Goal: Task Accomplishment & Management: Complete application form

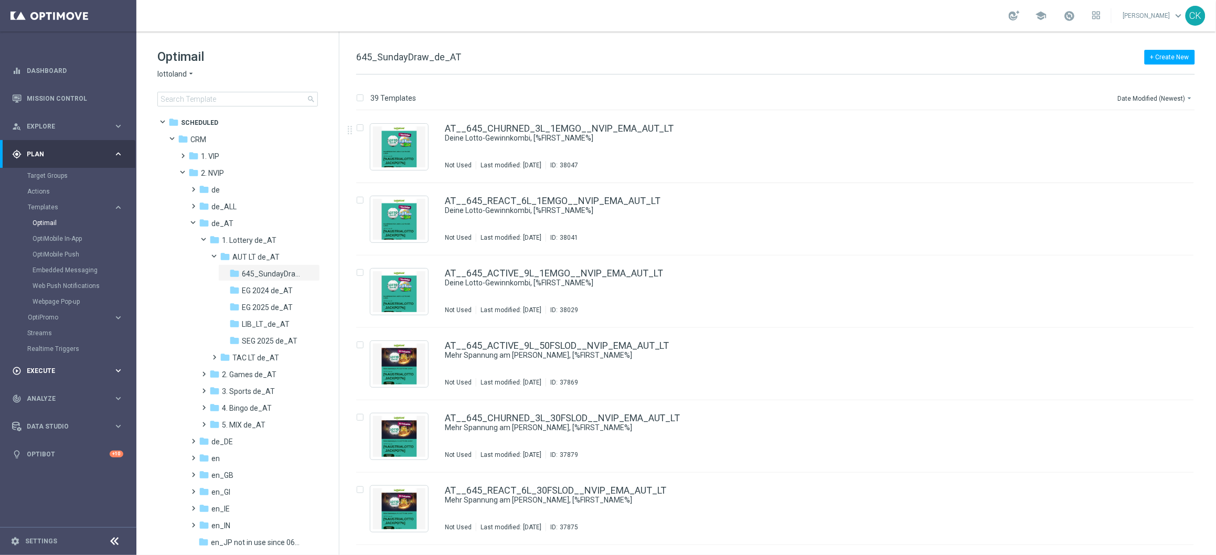
click at [41, 366] on div "play_circle_outline Execute" at bounding box center [62, 370] width 101 height 9
click at [53, 203] on link "Campaign Builder" at bounding box center [68, 203] width 82 height 8
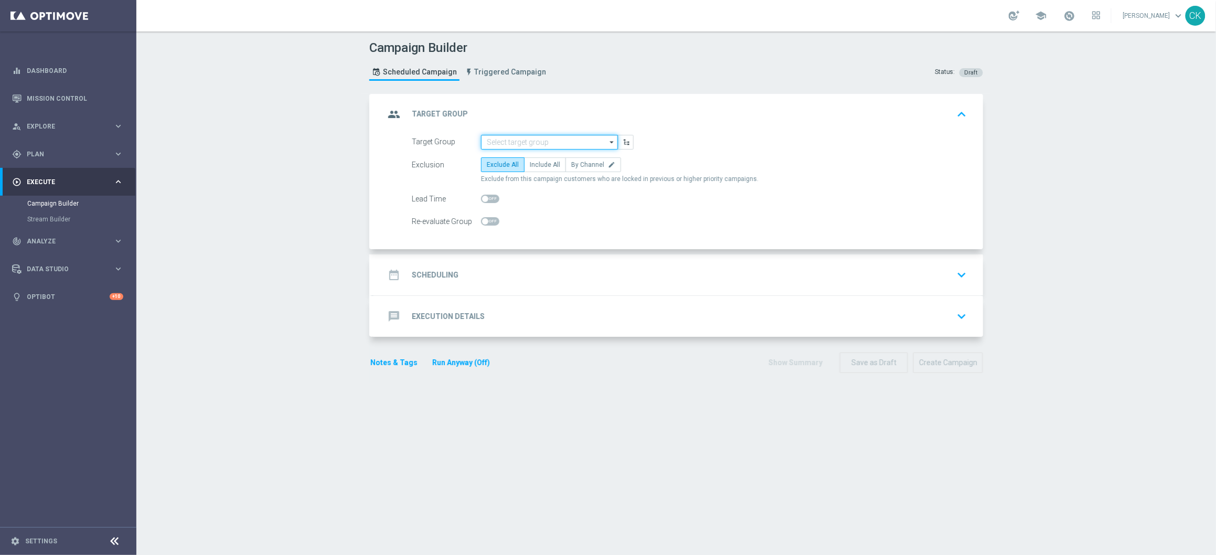
click at [531, 139] on input at bounding box center [549, 142] width 137 height 15
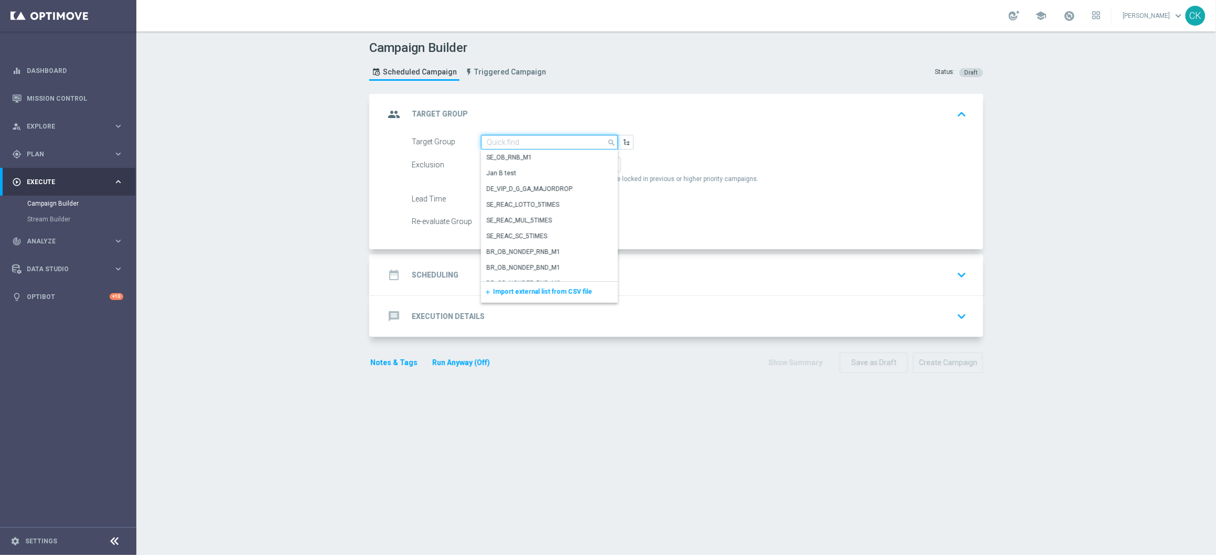
paste input "de_AT_TGT_NVIP_EM_TAC_LT__ACTIVE_EM"
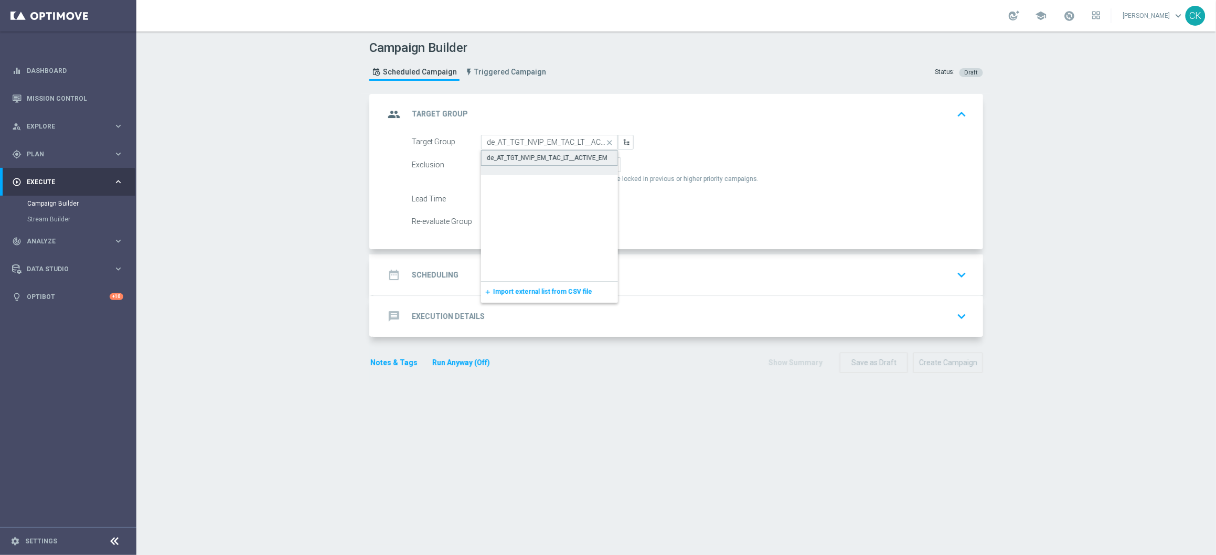
click at [536, 156] on div "de_AT_TGT_NVIP_EM_TAC_LT__ACTIVE_EM" at bounding box center [547, 157] width 121 height 9
type input "de_AT_TGT_NVIP_EM_TAC_LT__ACTIVE_EM"
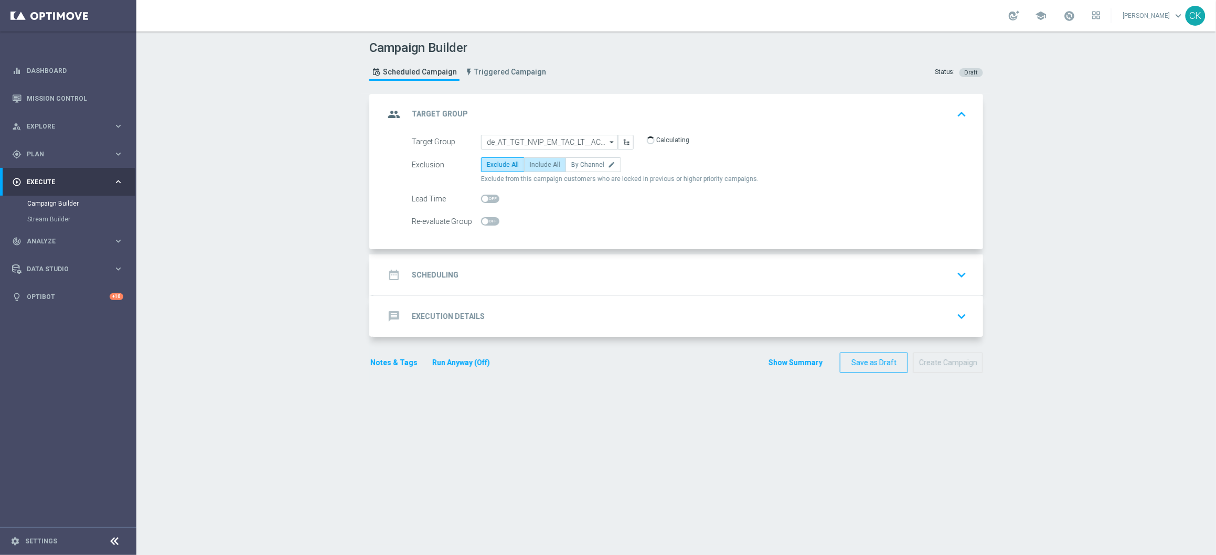
click at [532, 162] on span "Include All" at bounding box center [545, 164] width 30 height 7
click at [532, 163] on input "Include All" at bounding box center [533, 166] width 7 height 7
radio input "true"
click at [484, 195] on input "checkbox" at bounding box center [490, 199] width 18 height 8
checkbox input "true"
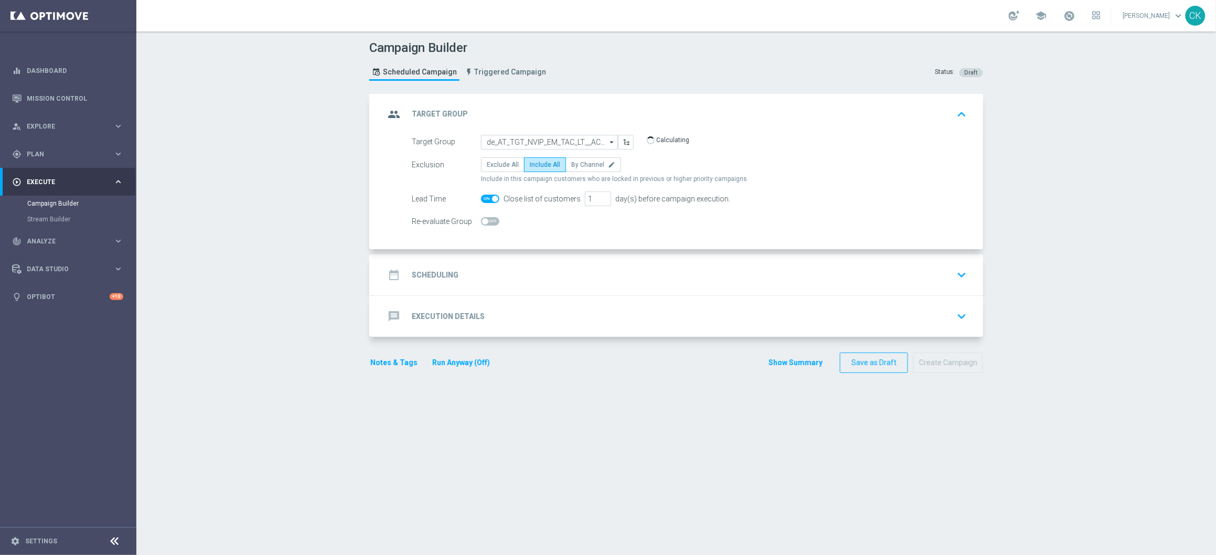
click at [412, 272] on h2 "Scheduling" at bounding box center [435, 275] width 47 height 10
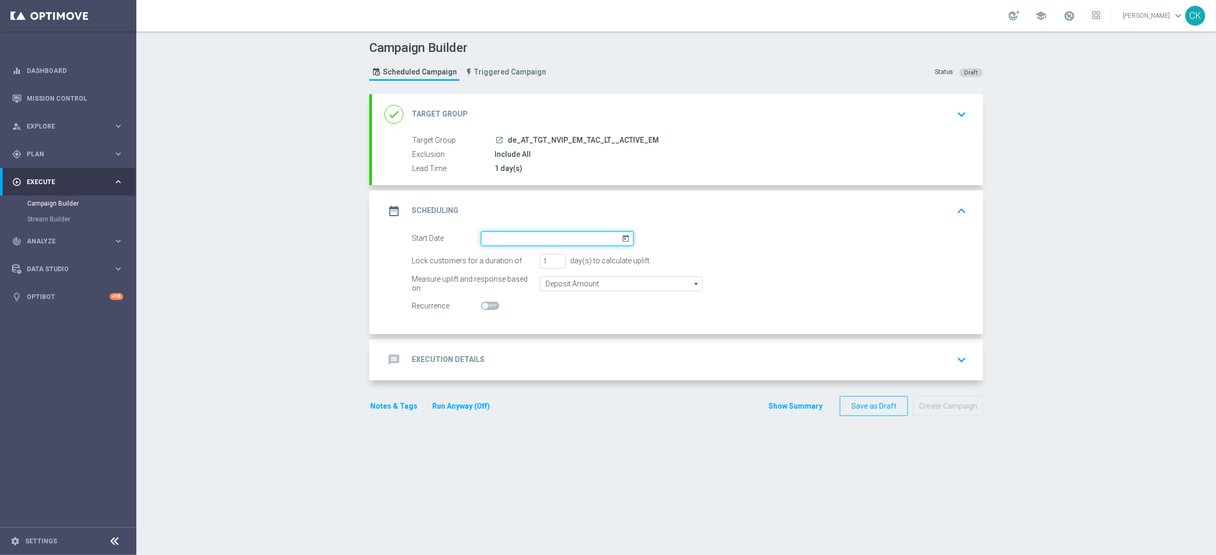
click at [503, 232] on input at bounding box center [557, 238] width 153 height 15
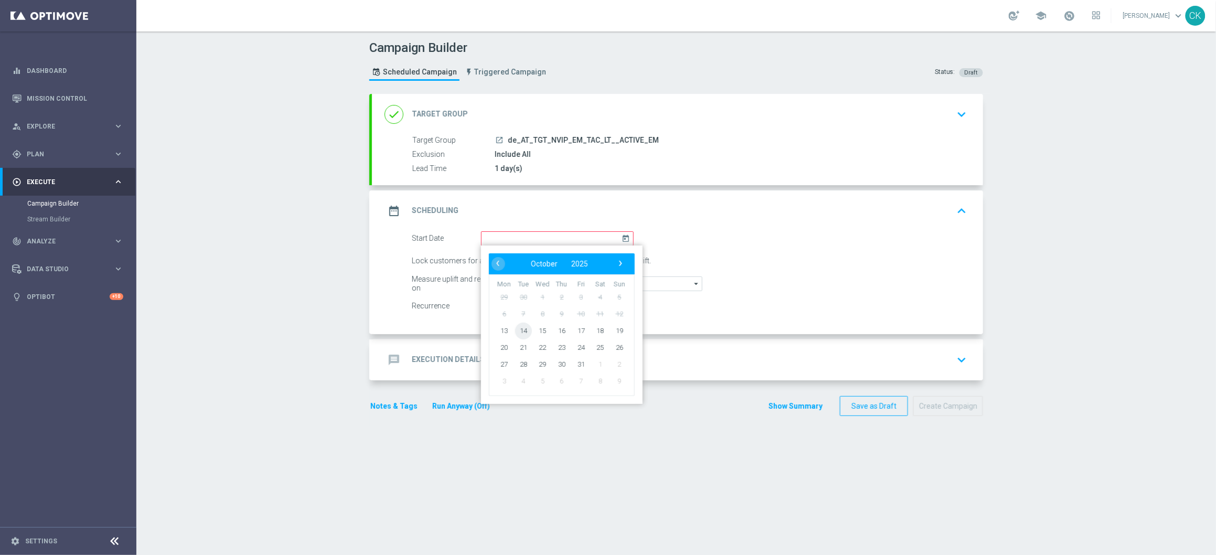
click at [520, 325] on span "14" at bounding box center [523, 330] width 17 height 17
type input "[DATE]"
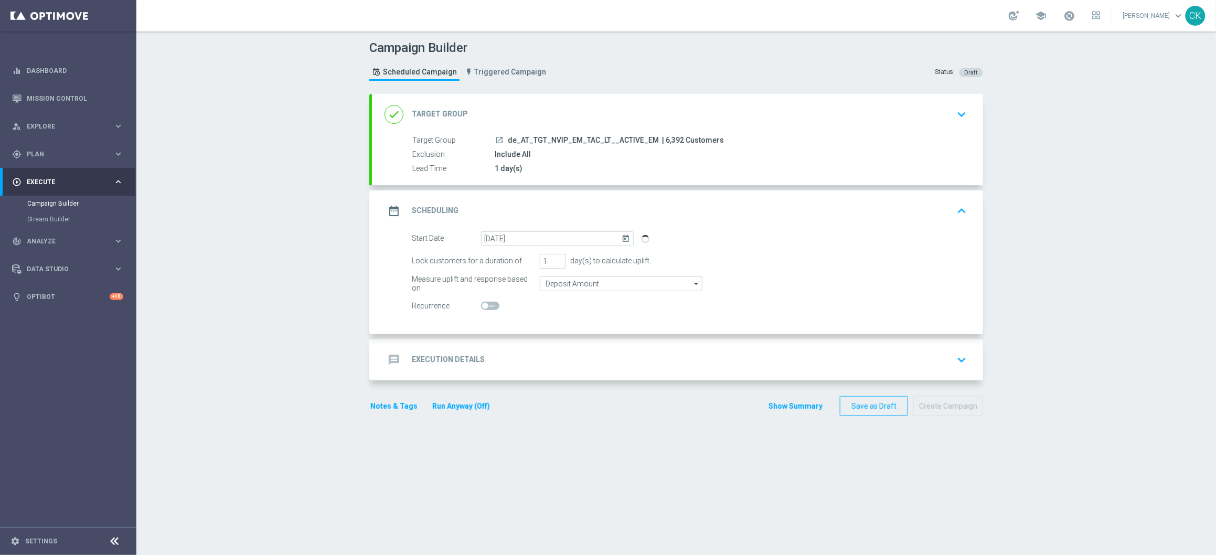
click at [441, 361] on h2 "Execution Details" at bounding box center [448, 360] width 73 height 10
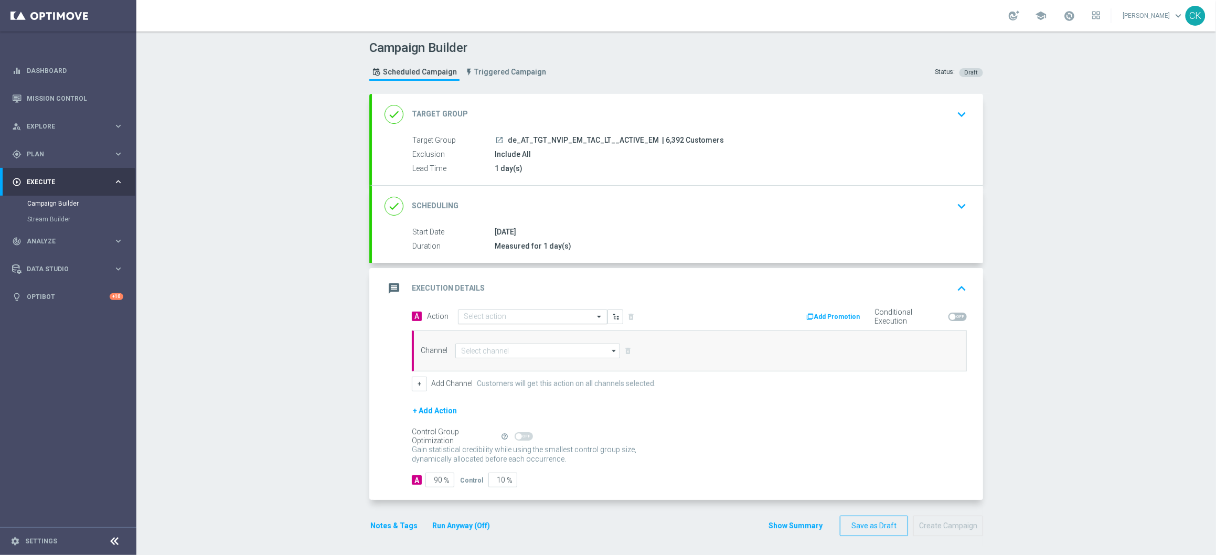
click at [519, 314] on input "text" at bounding box center [522, 317] width 117 height 9
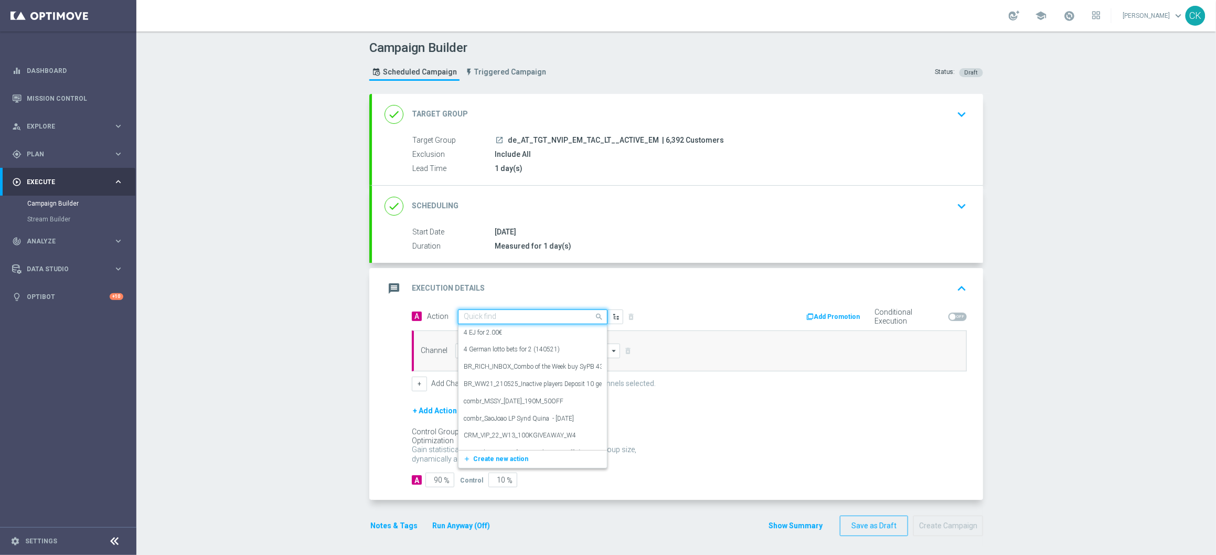
paste input "8 lines EM + 1 free SC WWTBAM"
type input "8 lines EM + 1 free SC WWTBAM"
click at [464, 352] on icon "add_new" at bounding box center [468, 349] width 10 height 7
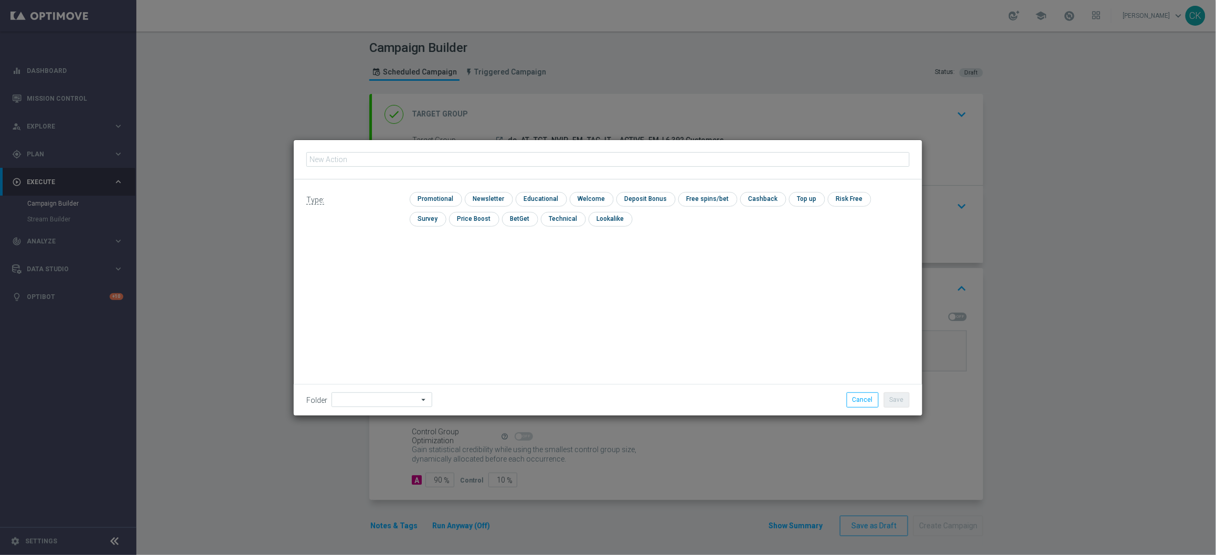
type input "8 lines EM + 1 free SC WWTBAM"
click at [424, 195] on input "checkbox" at bounding box center [435, 199] width 50 height 14
checkbox input "true"
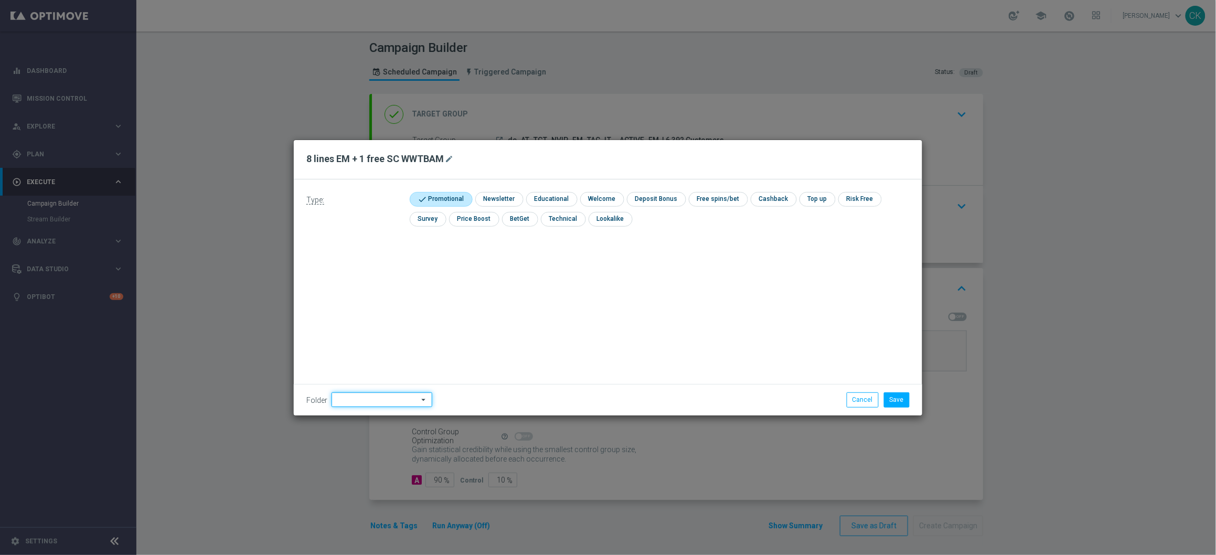
click at [351, 401] on input at bounding box center [381, 399] width 101 height 15
type input "D"
click at [372, 310] on div "DE" at bounding box center [372, 313] width 83 height 16
type input "DE"
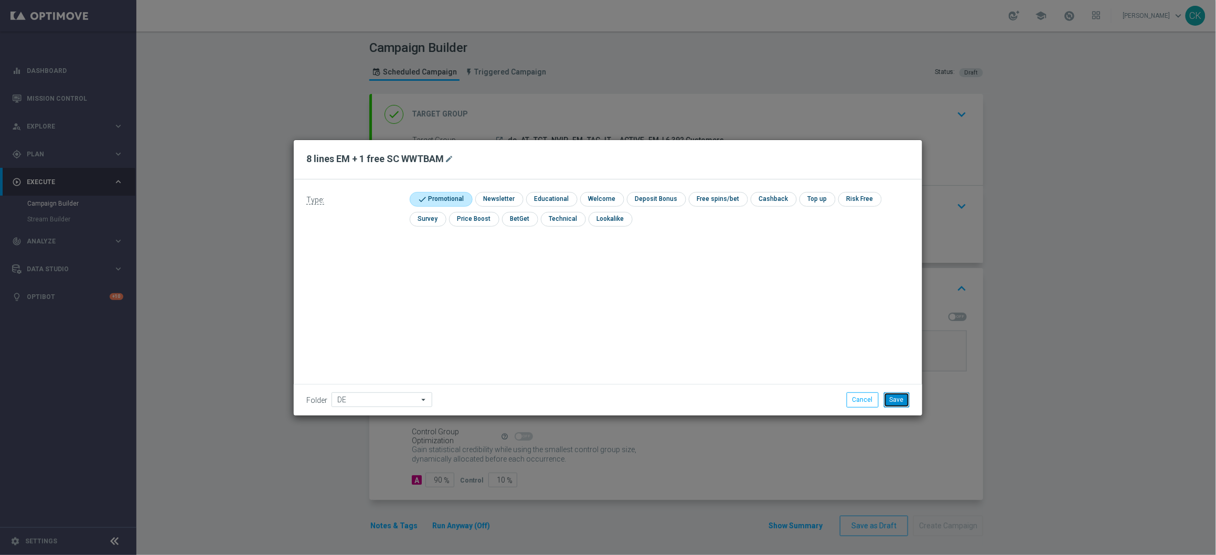
click at [899, 397] on button "Save" at bounding box center [897, 399] width 26 height 15
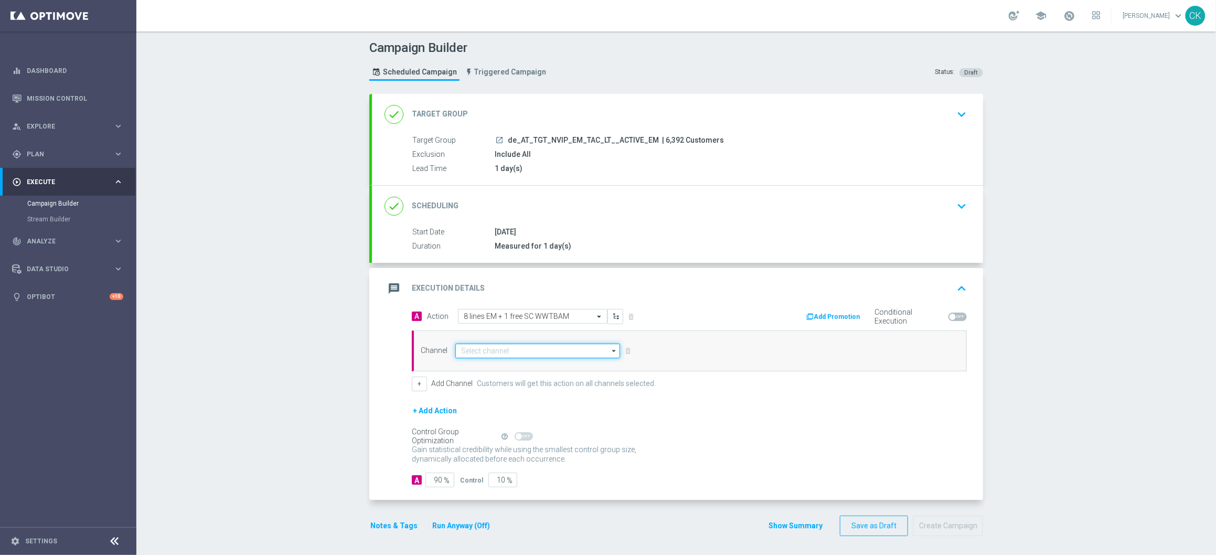
click at [521, 356] on input at bounding box center [537, 351] width 165 height 15
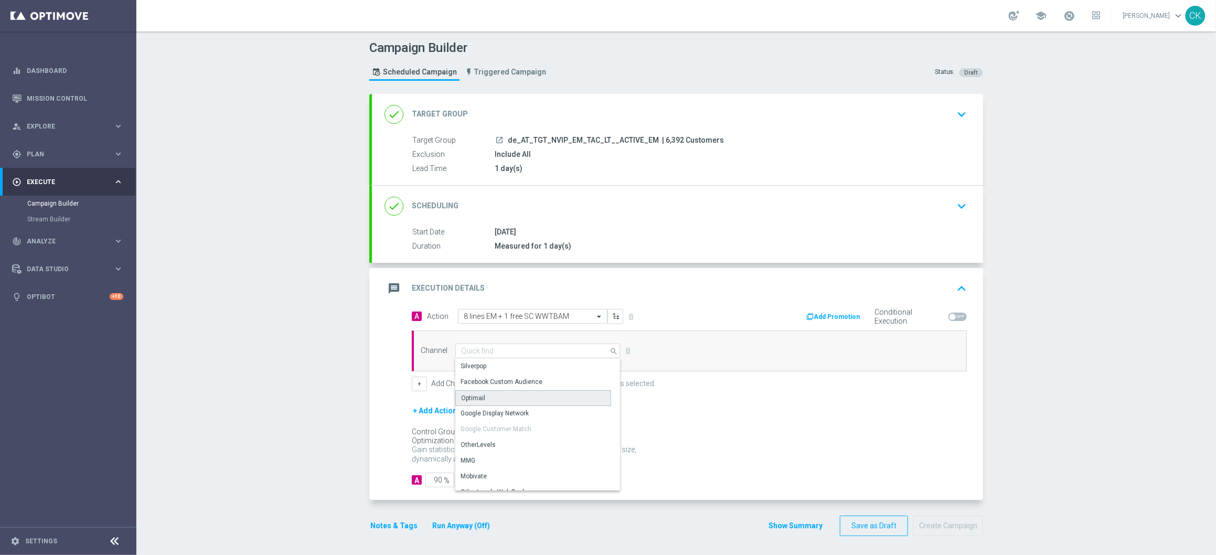
click at [497, 400] on div "Optimail" at bounding box center [533, 398] width 156 height 16
type input "Optimail"
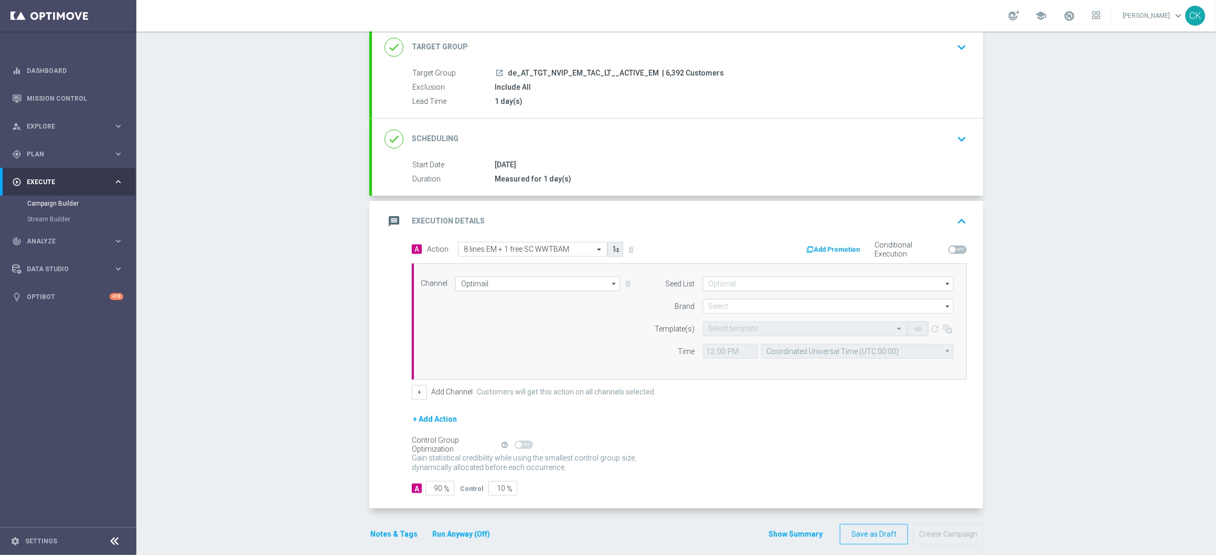
scroll to position [79, 0]
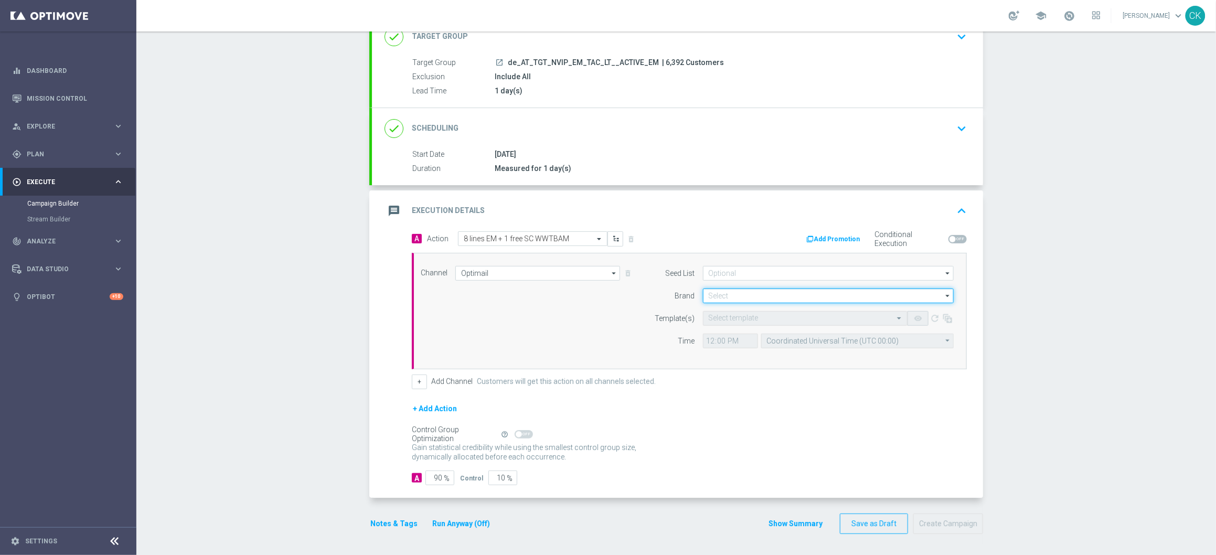
click at [731, 295] on input at bounding box center [828, 295] width 251 height 15
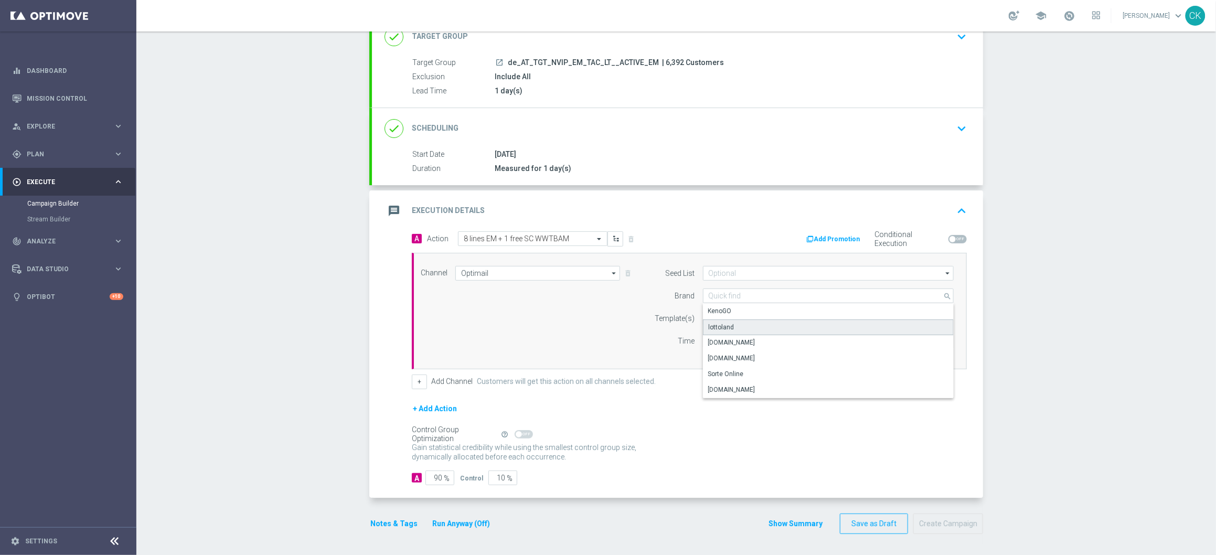
click at [729, 325] on div "lottoland" at bounding box center [828, 327] width 251 height 16
type input "lottoland"
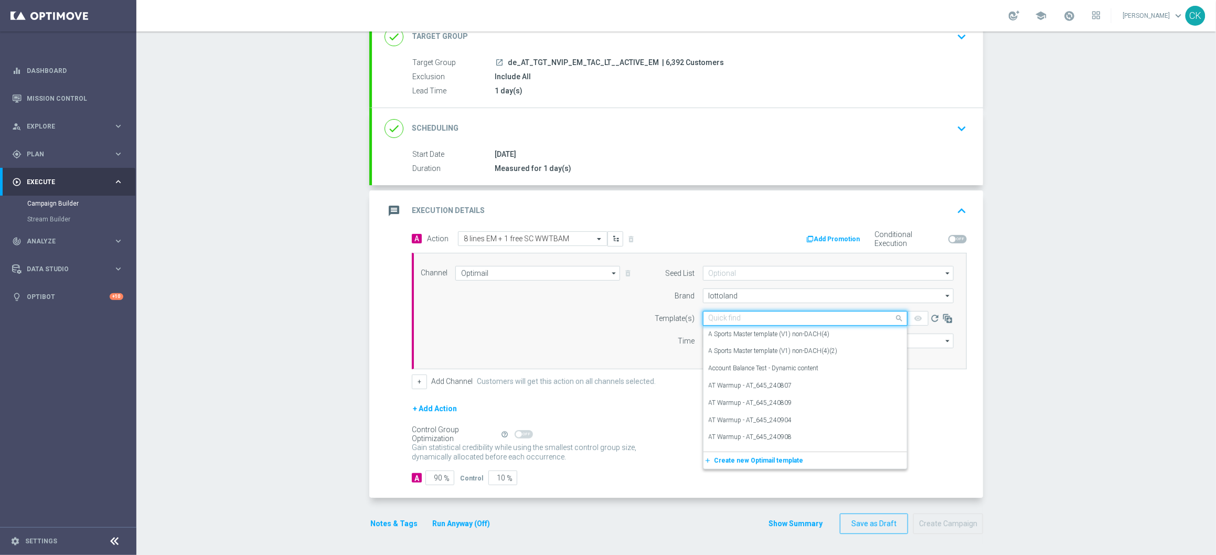
click at [719, 318] on input "text" at bounding box center [795, 318] width 172 height 9
paste input "AT__EM_ACTIVE_251014__NVIP_EMA_TAC_LT"
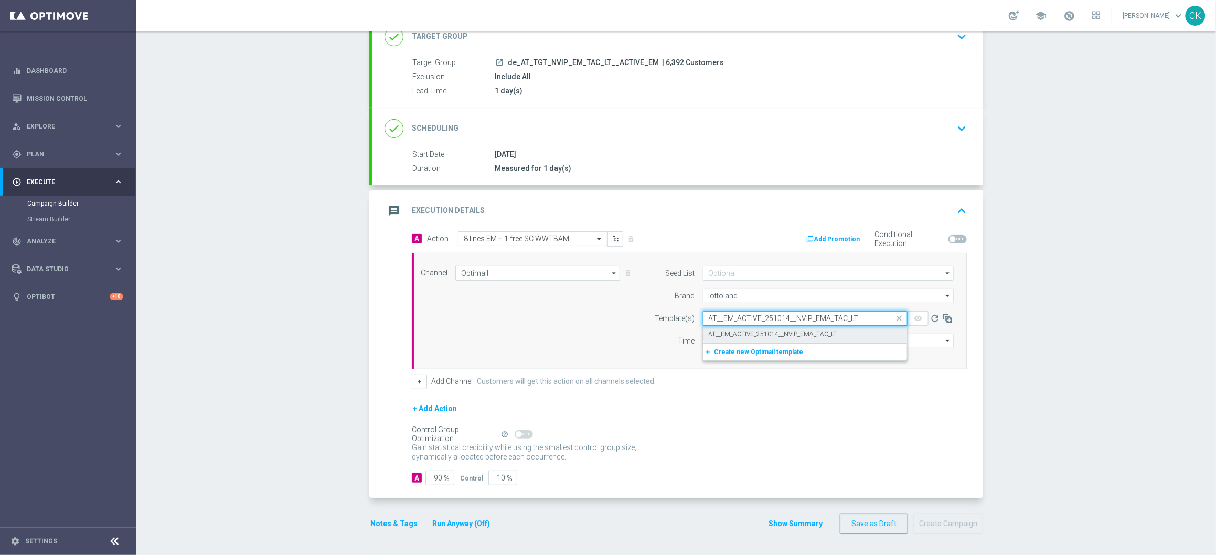
click at [773, 330] on label "AT__EM_ACTIVE_251014__NVIP_EMA_TAC_LT" at bounding box center [773, 334] width 129 height 9
type input "AT__EM_ACTIVE_251014__NVIP_EMA_TAC_LT"
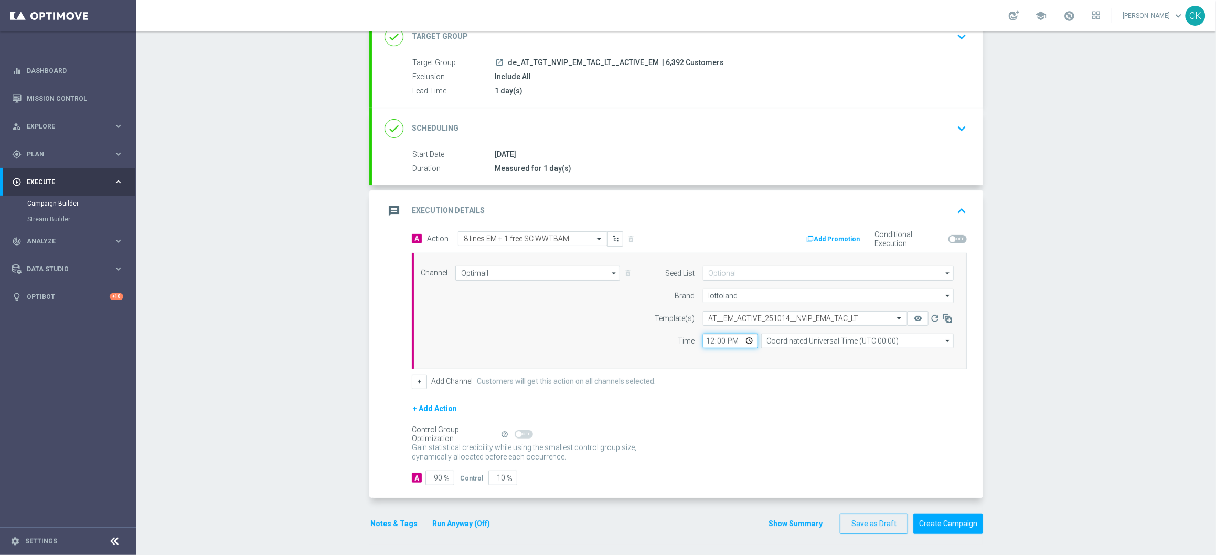
click at [707, 341] on input "12:00" at bounding box center [730, 341] width 55 height 15
type input "06:00"
click at [831, 338] on input "Coordinated Universal Time (UTC 00:00)" at bounding box center [857, 341] width 192 height 15
click at [829, 356] on div "Central European Time ([GEOGRAPHIC_DATA]) (UTC +02:00)" at bounding box center [852, 355] width 172 height 9
type input "Central European Time ([GEOGRAPHIC_DATA]) (UTC +02:00)"
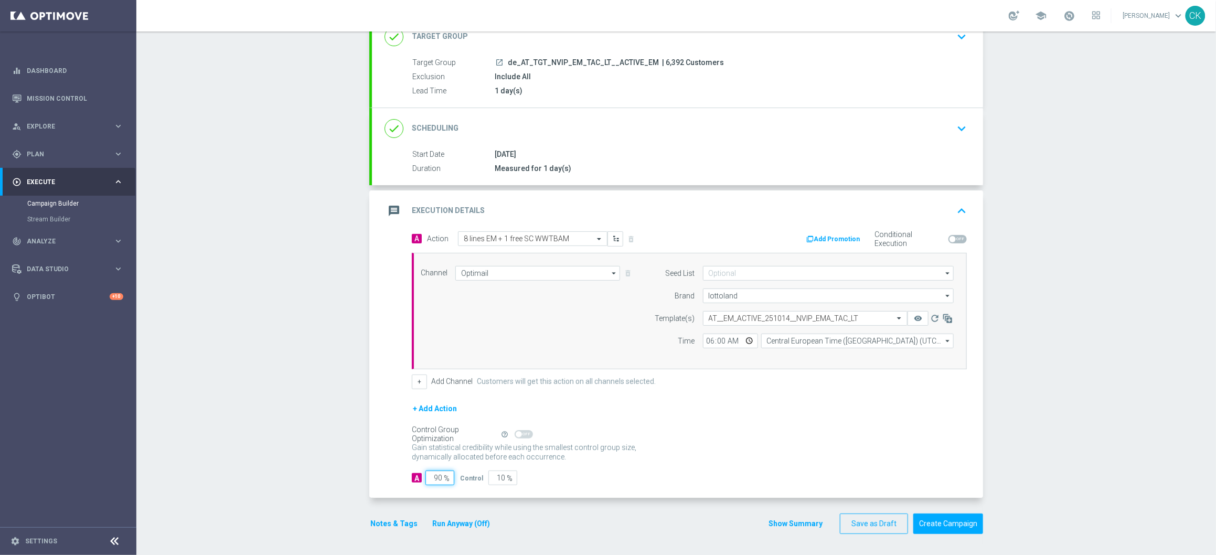
click at [437, 479] on input "90" at bounding box center [439, 477] width 29 height 15
type input "9"
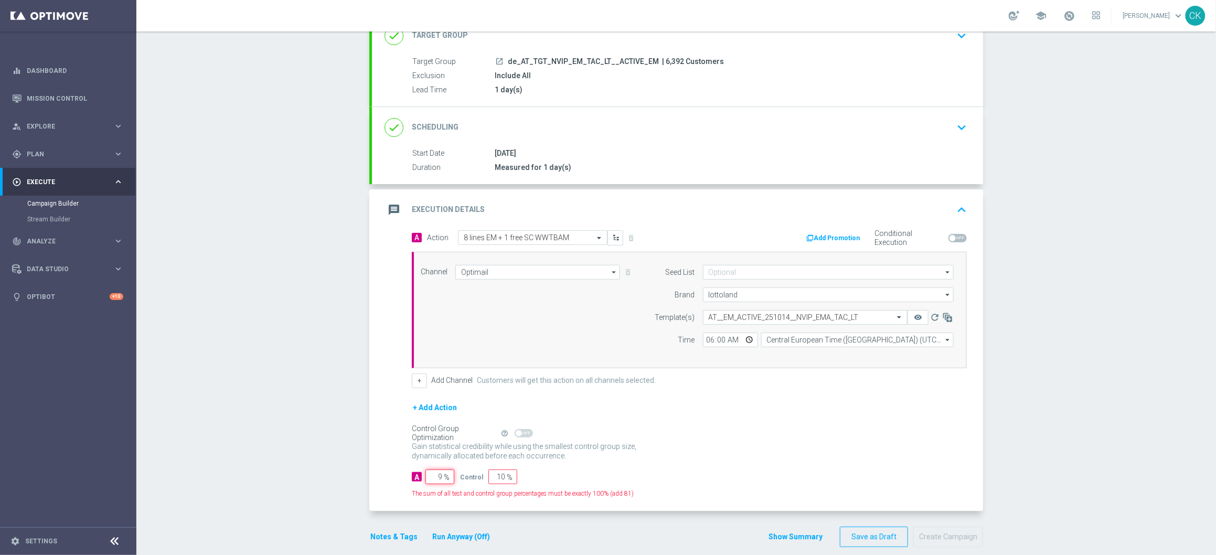
type input "91"
type input "98"
type input "2"
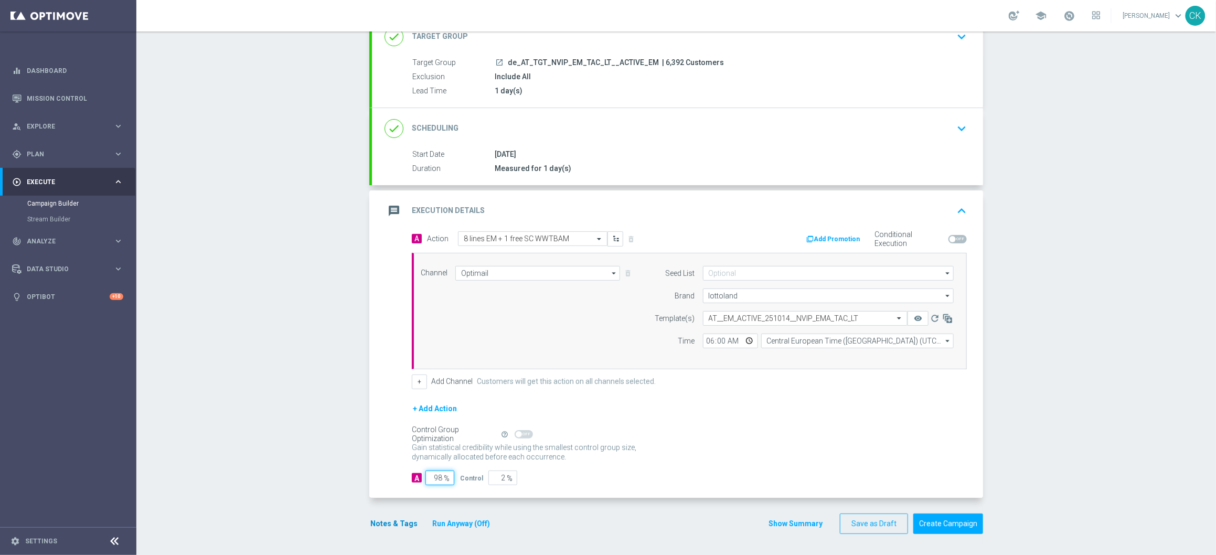
type input "98"
click at [383, 526] on button "Notes & Tags" at bounding box center [393, 523] width 49 height 13
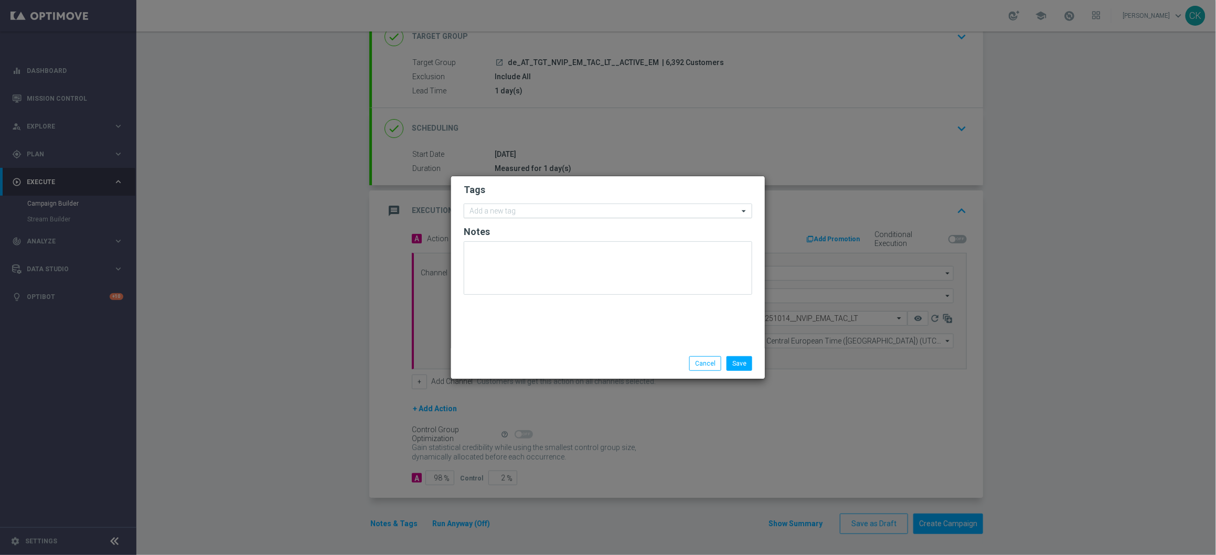
click at [542, 211] on input "text" at bounding box center [603, 211] width 269 height 9
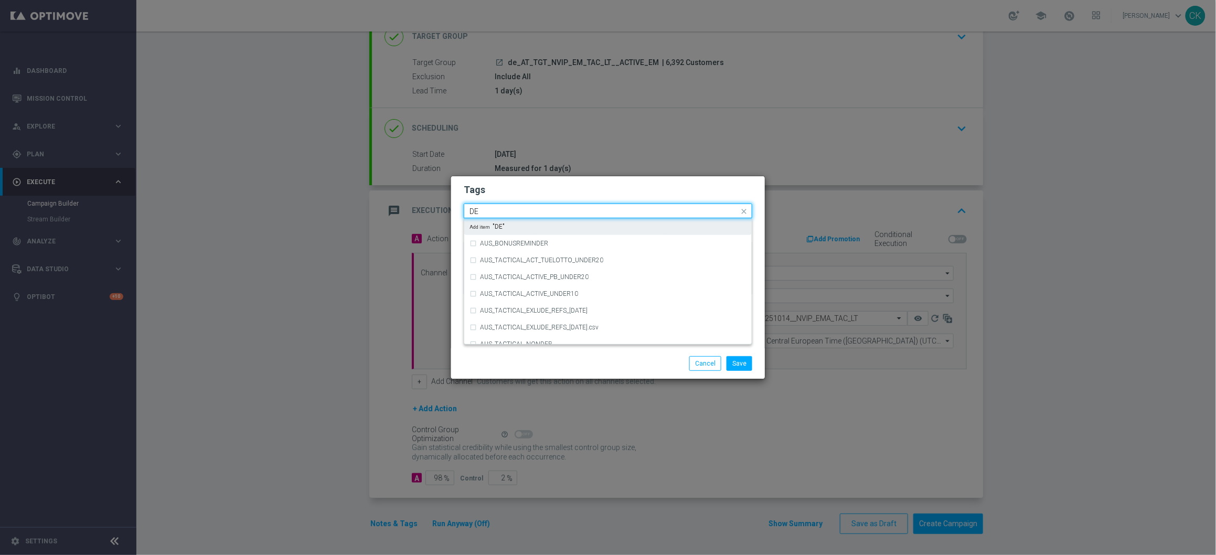
type input "D"
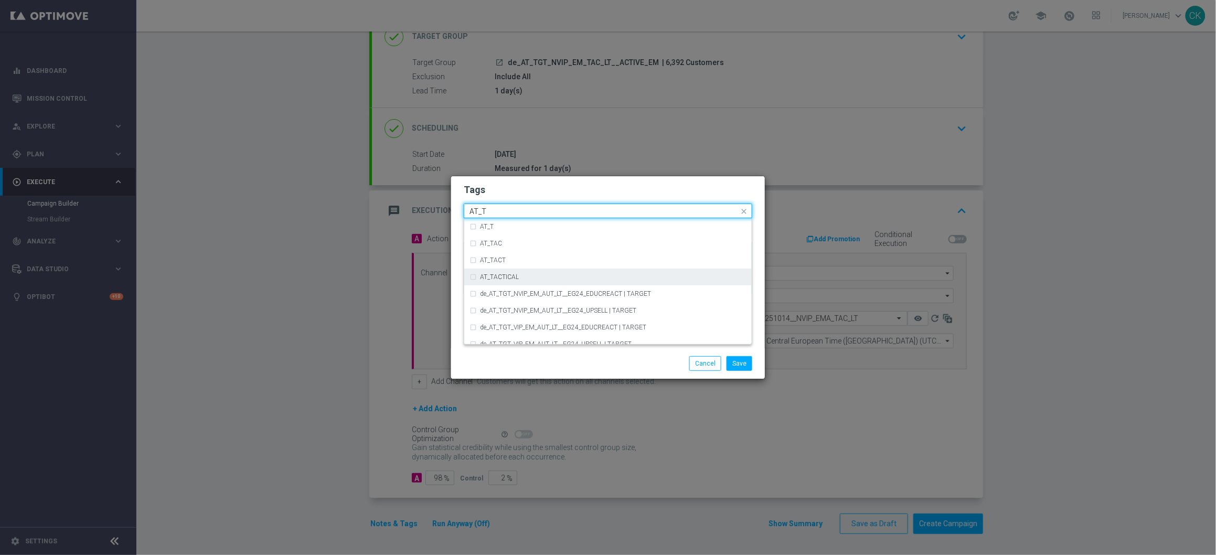
click at [560, 271] on div "AT_TACTICAL" at bounding box center [607, 277] width 277 height 17
type input "AT_T"
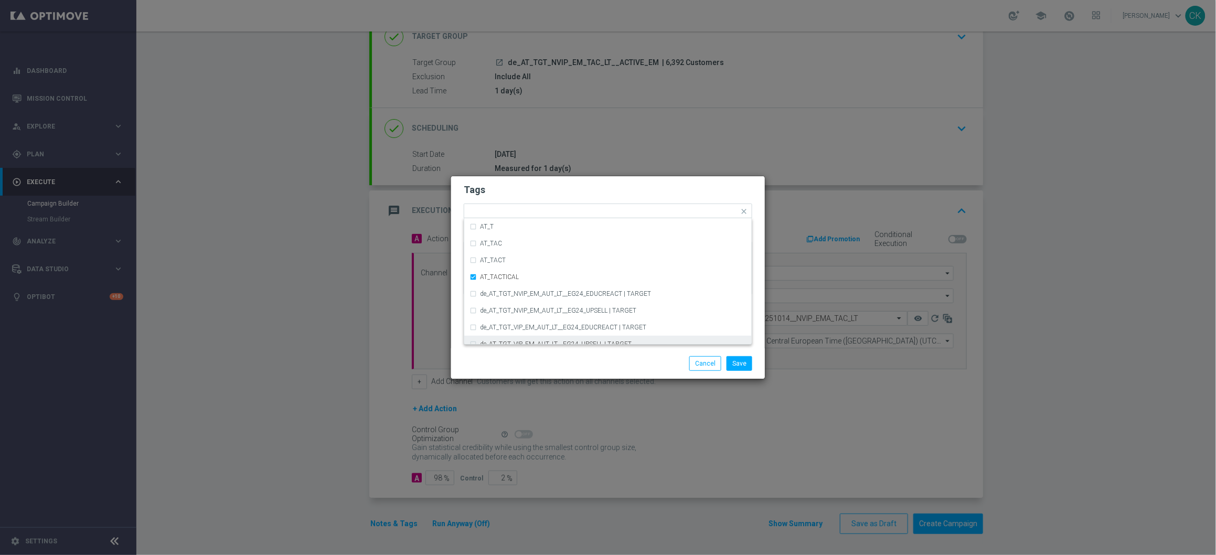
click at [541, 369] on div "Save Cancel" at bounding box center [608, 363] width 304 height 15
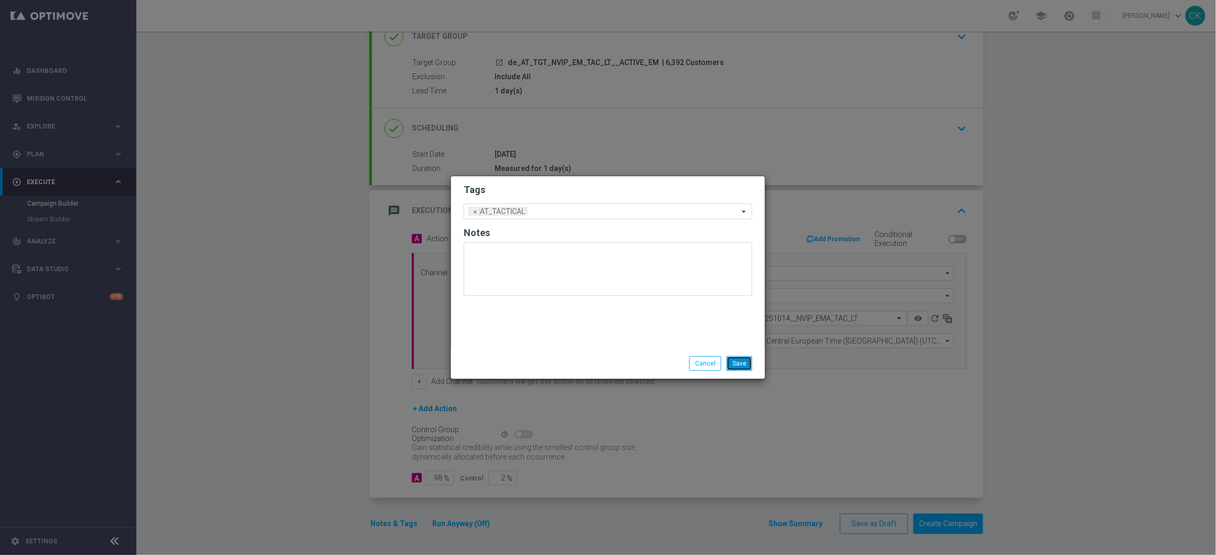
click at [743, 366] on button "Save" at bounding box center [739, 363] width 26 height 15
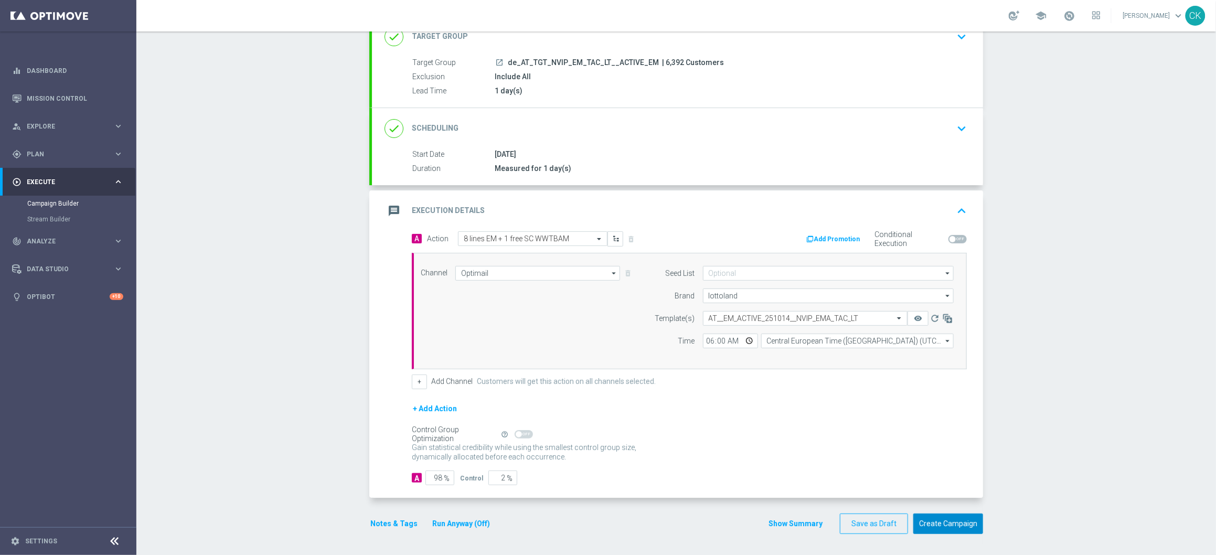
click at [950, 521] on button "Create Campaign" at bounding box center [948, 523] width 70 height 20
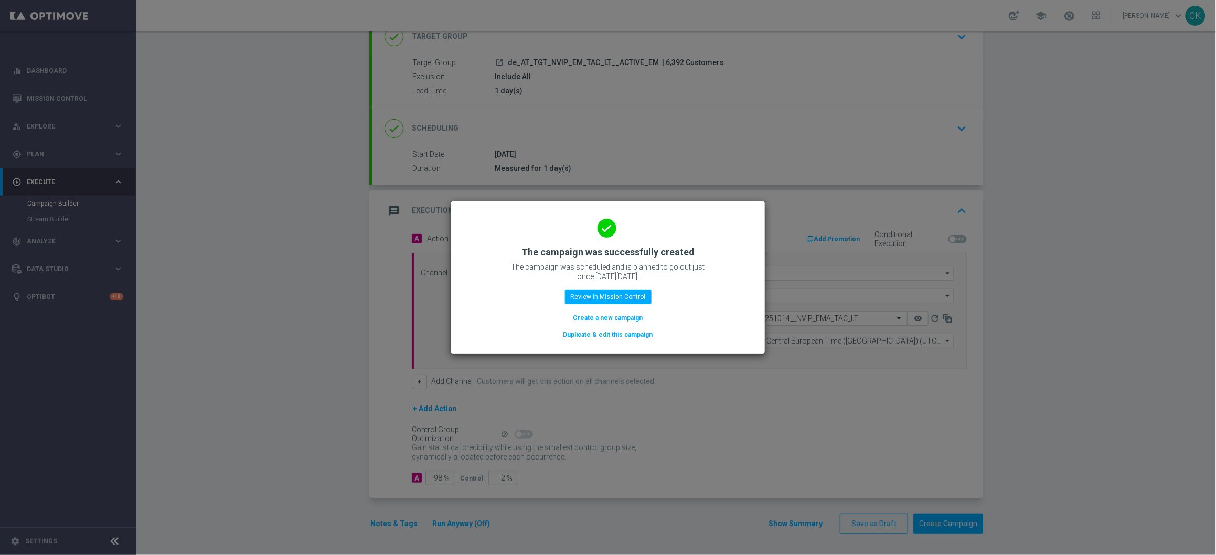
click at [586, 315] on button "Create a new campaign" at bounding box center [608, 318] width 72 height 12
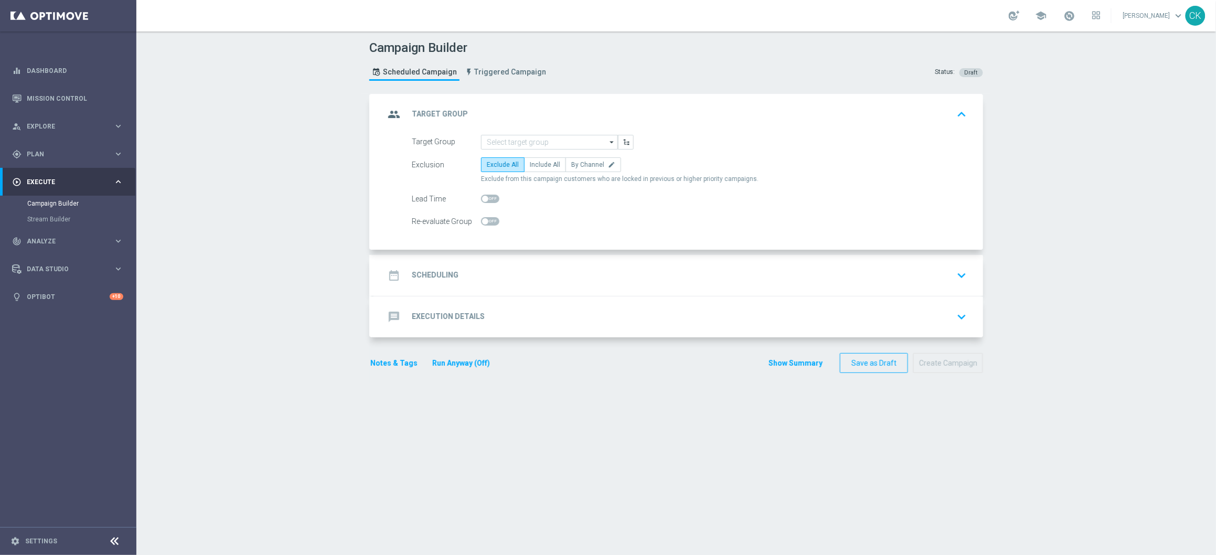
scroll to position [0, 0]
click at [518, 147] on input at bounding box center [549, 142] width 137 height 15
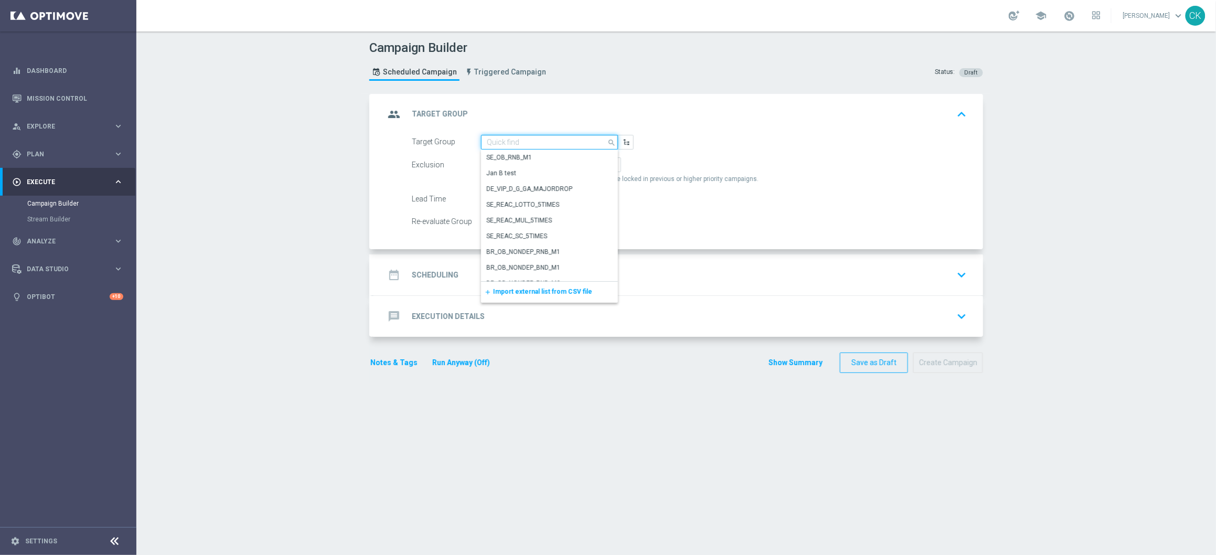
paste input "de_AT_TGT_NVIP_EM_TAC_LT__REACTIVATED_EM"
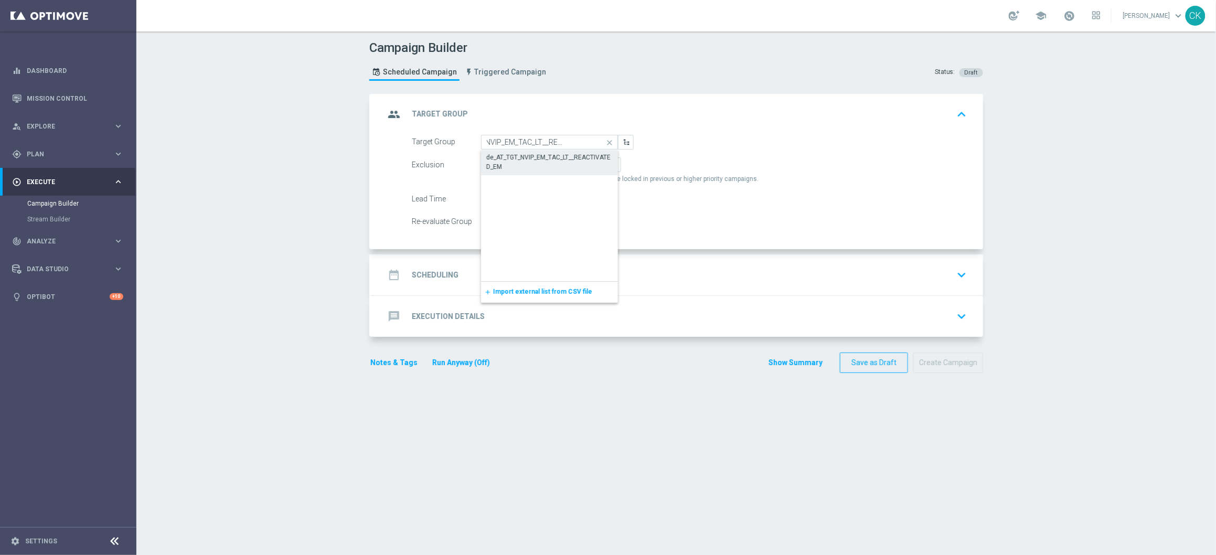
click at [528, 153] on div "de_AT_TGT_NVIP_EM_TAC_LT__REACTIVATED_EM" at bounding box center [549, 162] width 126 height 19
type input "de_AT_TGT_NVIP_EM_TAC_LT__REACTIVATED_EM"
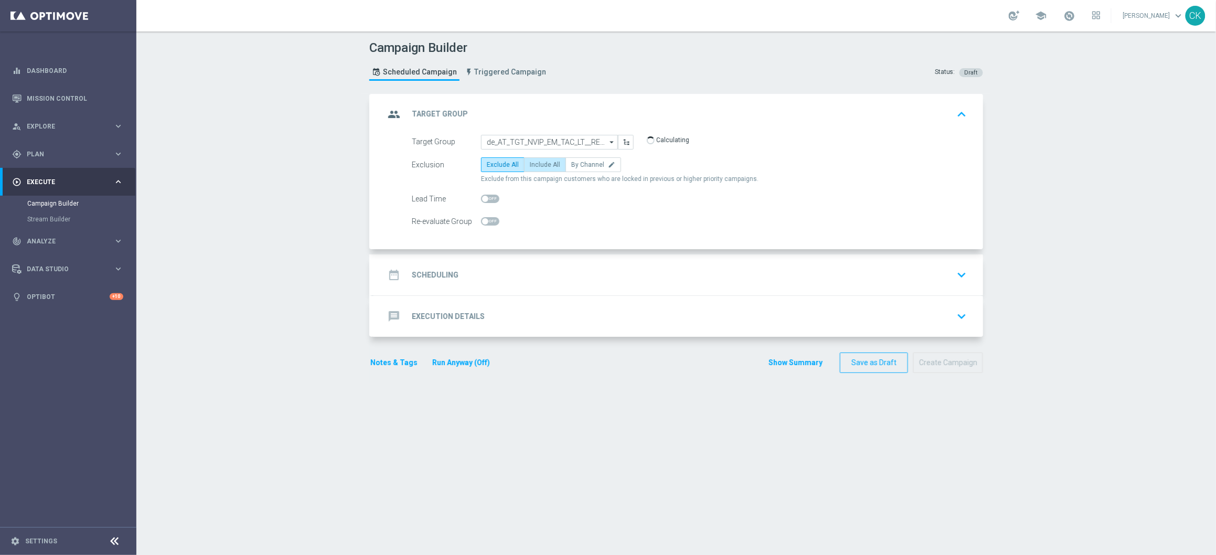
click at [531, 159] on label "Include All" at bounding box center [545, 164] width 42 height 15
click at [531, 163] on input "Include All" at bounding box center [533, 166] width 7 height 7
radio input "true"
click at [484, 199] on span at bounding box center [490, 199] width 18 height 8
click at [484, 199] on input "checkbox" at bounding box center [490, 199] width 18 height 8
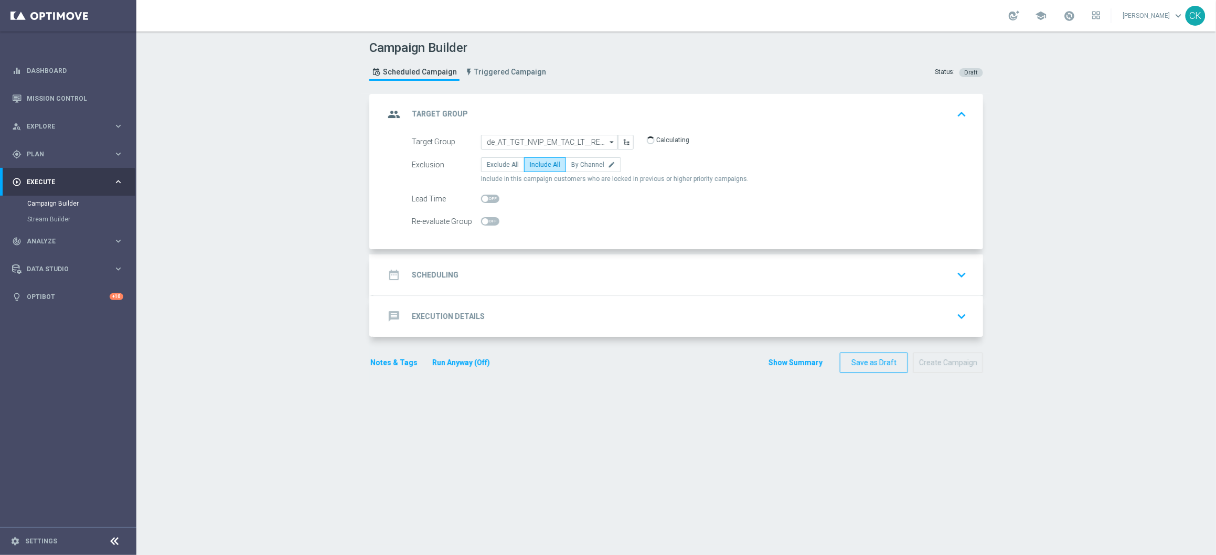
checkbox input "true"
click at [435, 277] on h2 "Scheduling" at bounding box center [435, 275] width 47 height 10
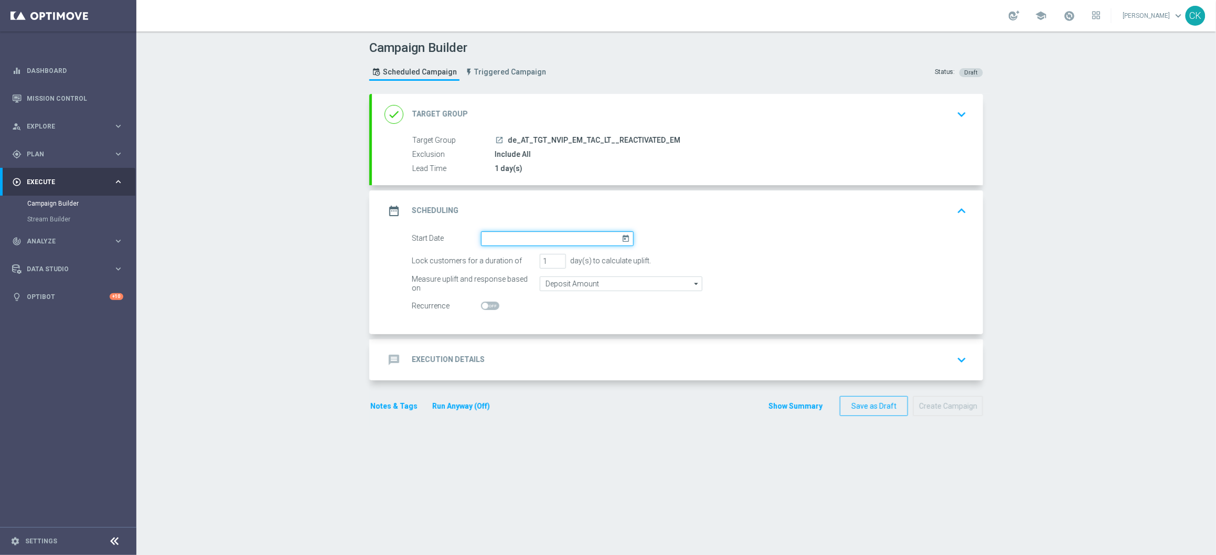
click at [527, 236] on input at bounding box center [557, 238] width 153 height 15
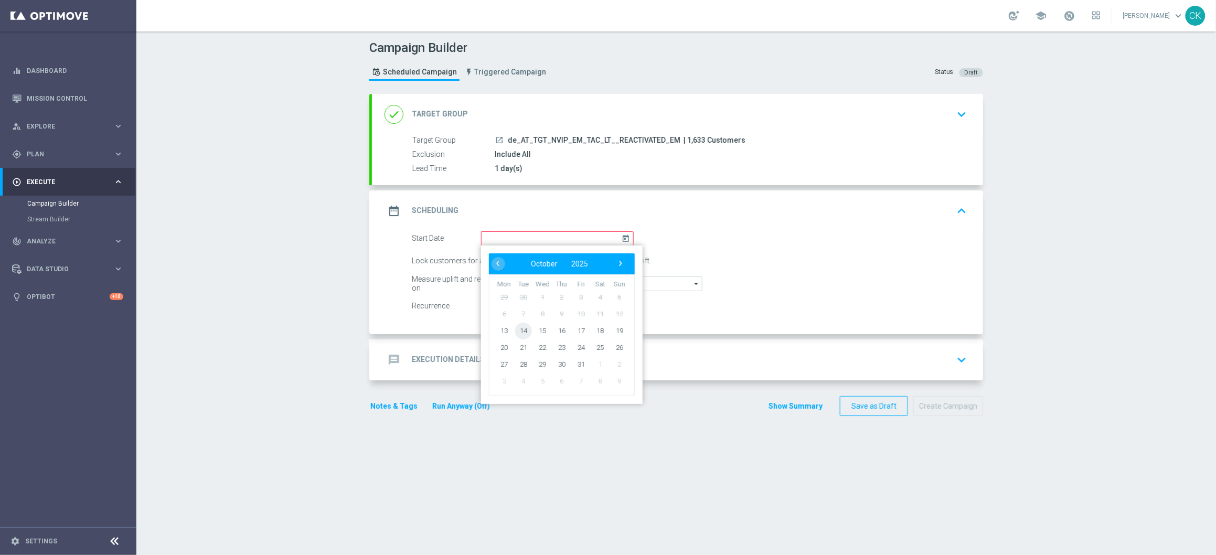
click at [522, 327] on span "14" at bounding box center [523, 330] width 17 height 17
type input "[DATE]"
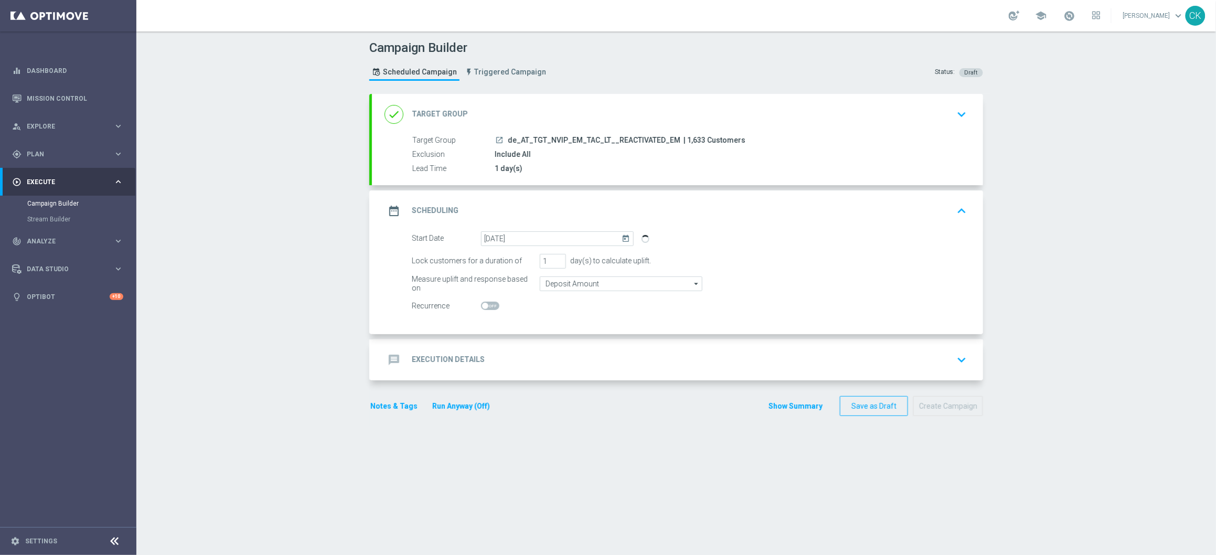
click at [417, 353] on div "message Execution Details" at bounding box center [434, 359] width 100 height 19
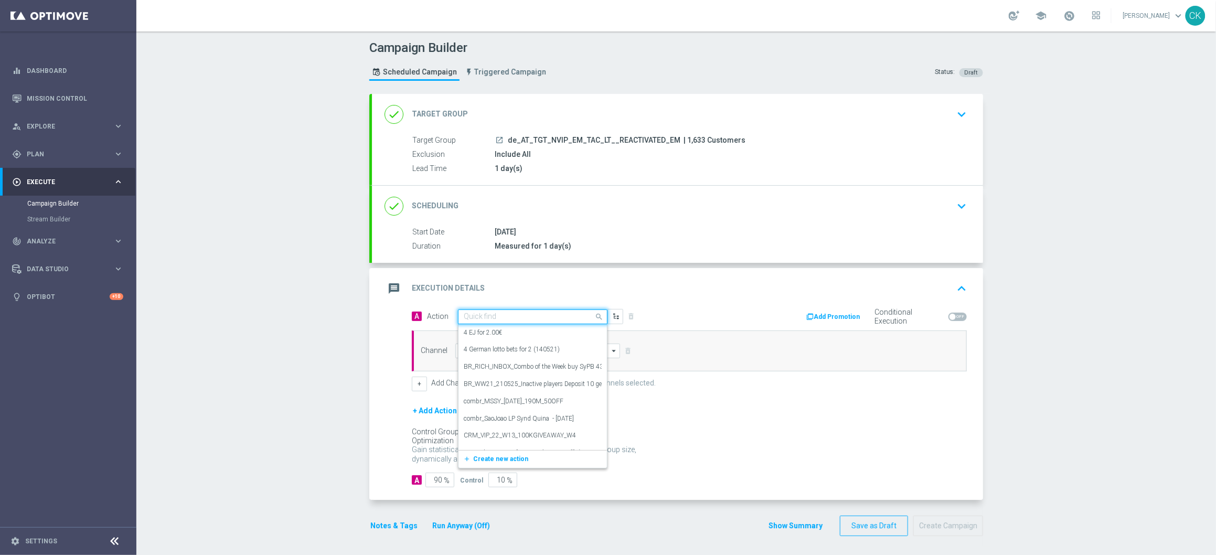
click at [478, 315] on input "text" at bounding box center [522, 317] width 117 height 9
paste input "6 lines EM + 1 free SC WWTBAM"
type input "6 lines EM + 1 free SC WWTBAM"
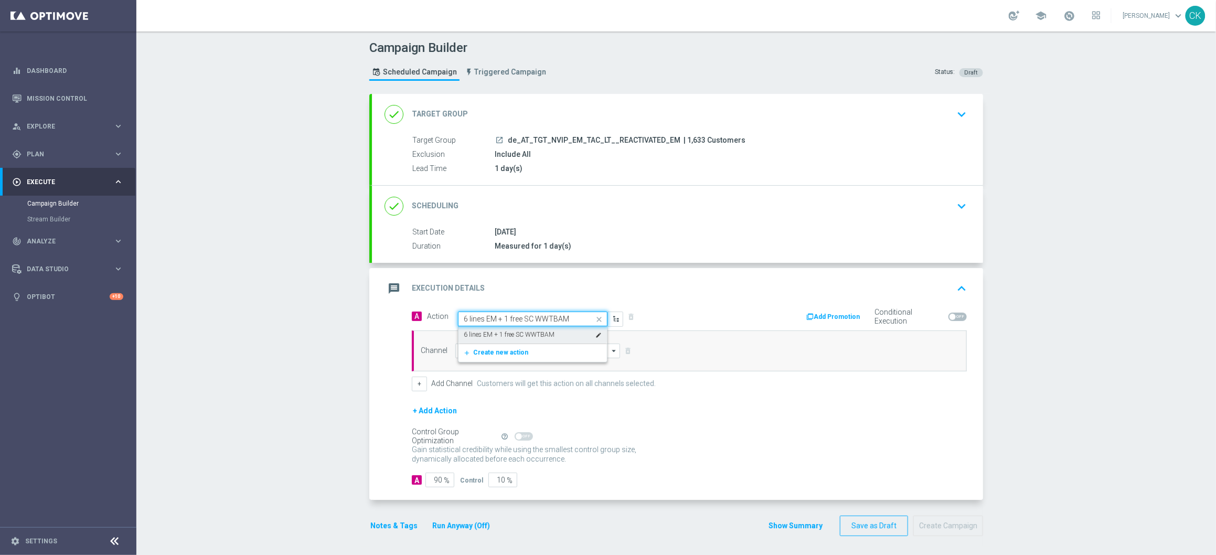
click at [486, 329] on div "6 lines EM + 1 free SC WWTBAM edit" at bounding box center [533, 334] width 138 height 17
click at [482, 345] on input at bounding box center [537, 351] width 165 height 15
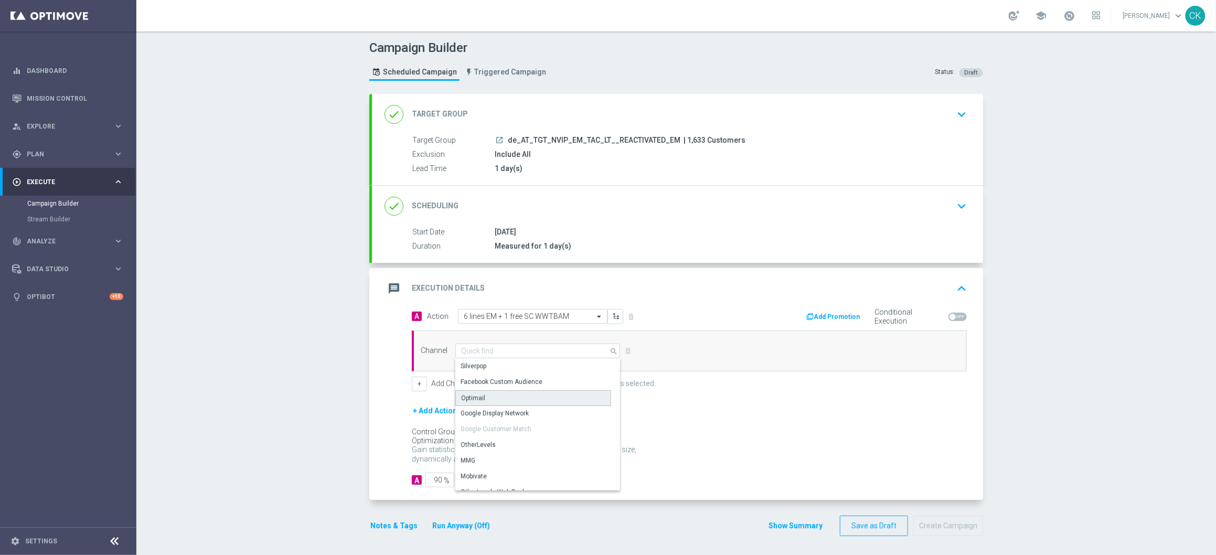
click at [472, 399] on div "Optimail" at bounding box center [473, 397] width 24 height 9
type input "Optimail"
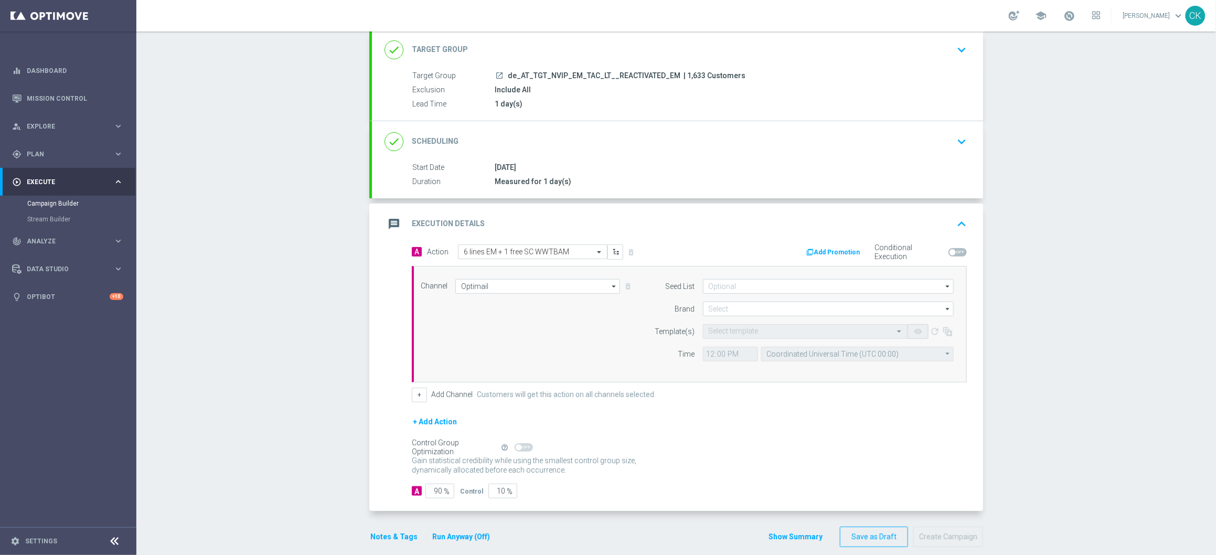
scroll to position [79, 0]
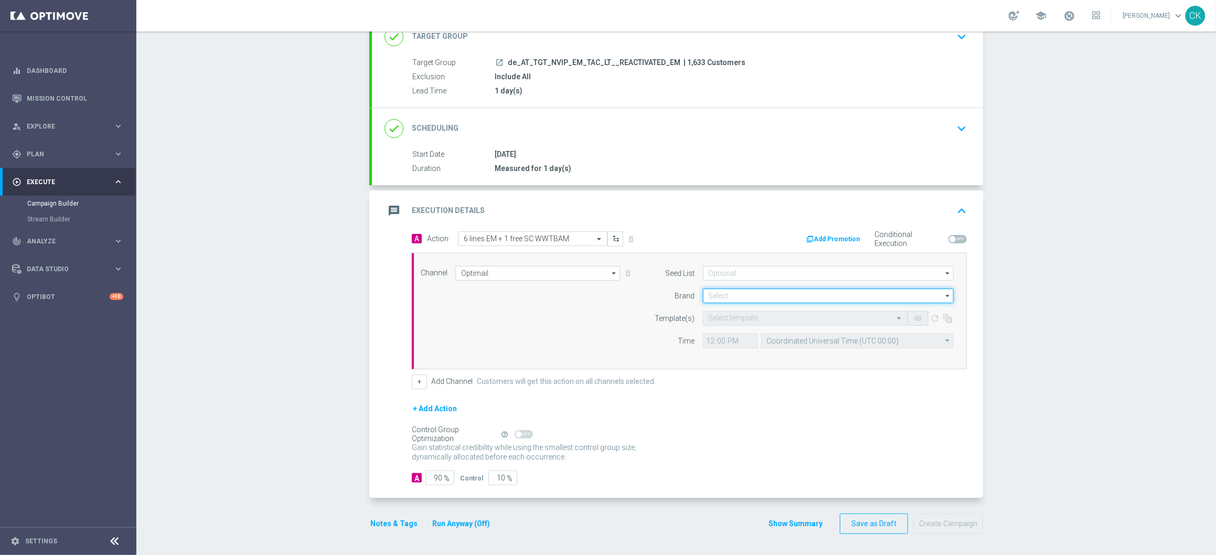
click at [772, 295] on input at bounding box center [828, 295] width 251 height 15
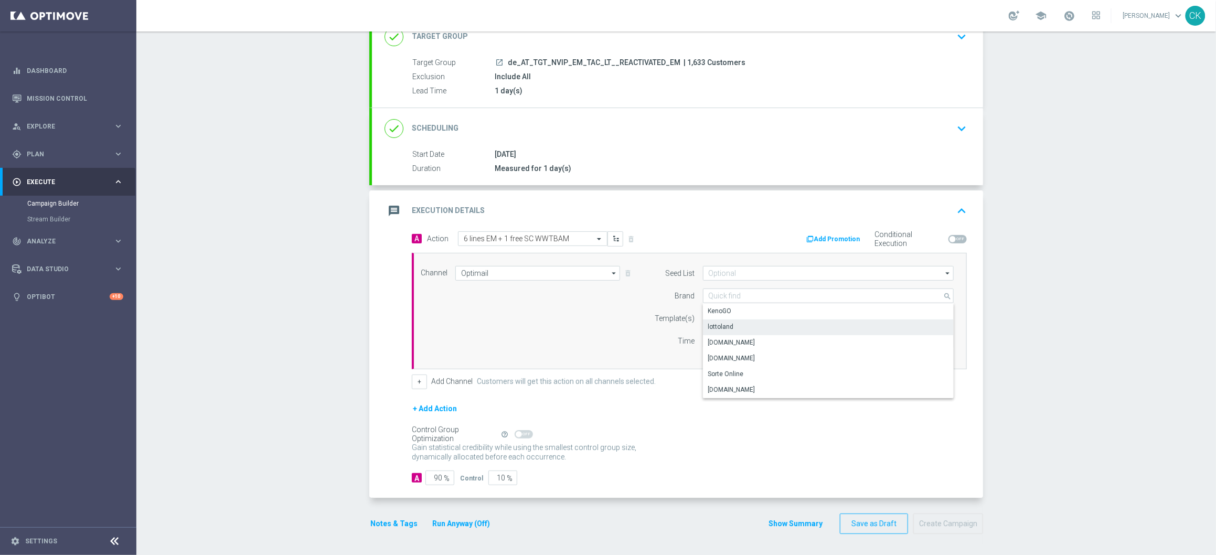
click at [734, 326] on div "lottoland" at bounding box center [828, 326] width 251 height 15
type input "lottoland"
click at [722, 312] on div "Select template" at bounding box center [805, 318] width 205 height 15
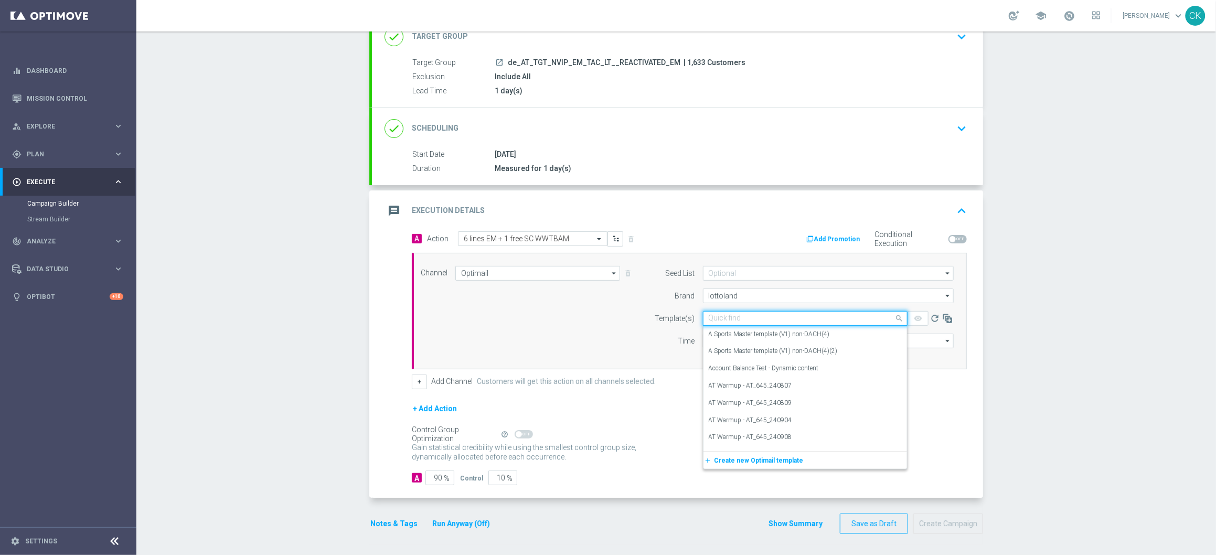
paste input "AT__EM_REACT_251014__NVIP_EMA_TAC_LT"
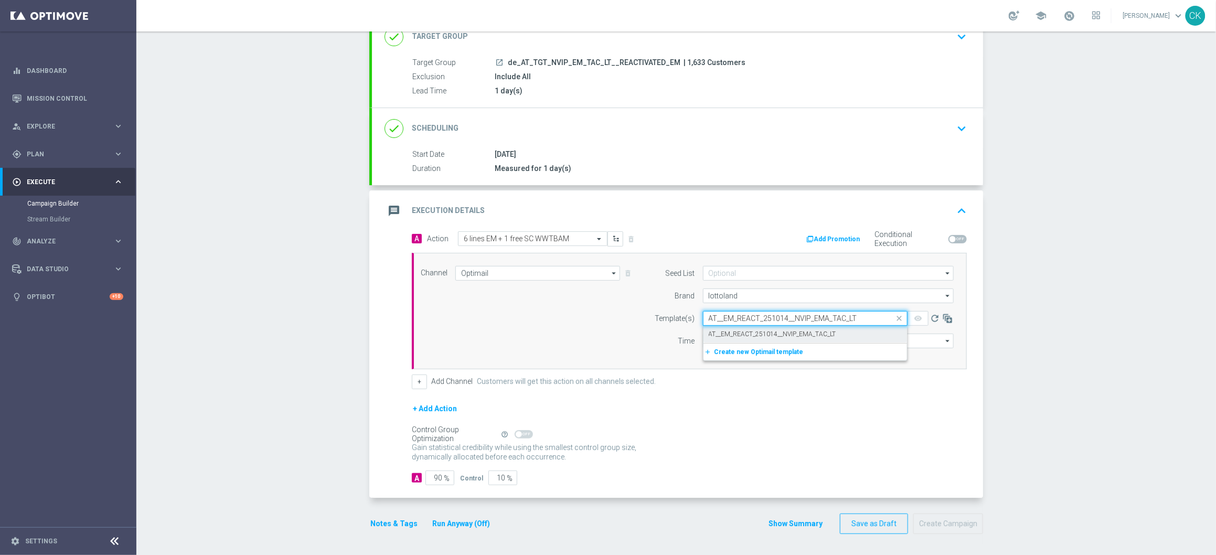
click at [723, 330] on label "AT__EM_REACT_251014__NVIP_EMA_TAC_LT" at bounding box center [772, 334] width 127 height 9
type input "AT__EM_REACT_251014__NVIP_EMA_TAC_LT"
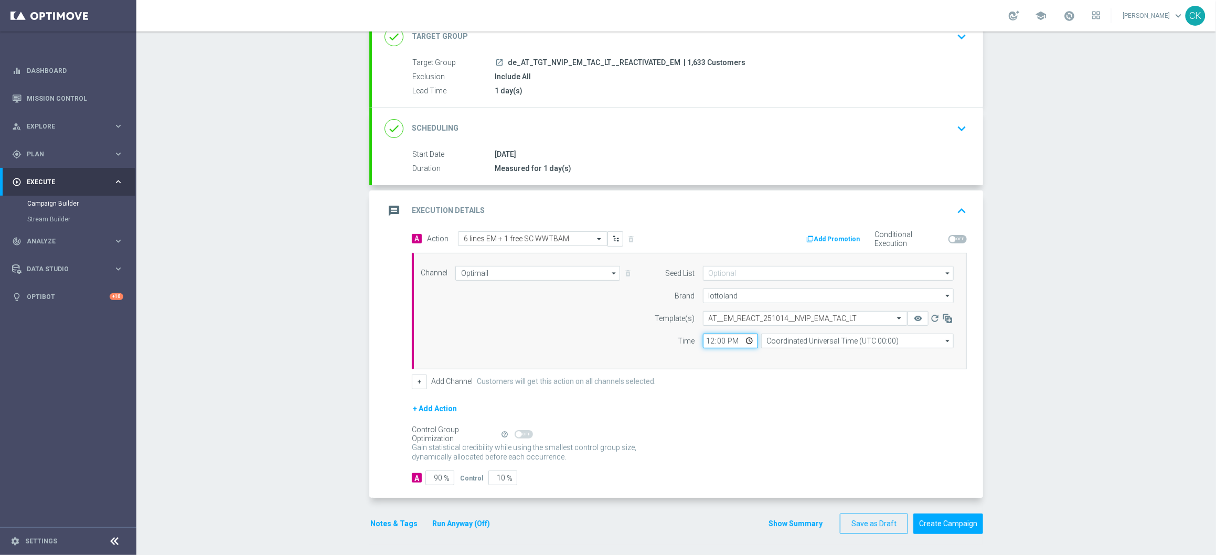
click at [704, 342] on input "12:00" at bounding box center [730, 341] width 55 height 15
type input "06:00"
click at [813, 344] on input "Coordinated Universal Time (UTC 00:00)" at bounding box center [857, 341] width 192 height 15
click at [830, 355] on div "Central European Time ([GEOGRAPHIC_DATA]) (UTC +02:00)" at bounding box center [852, 355] width 172 height 9
type input "Central European Time ([GEOGRAPHIC_DATA]) (UTC +02:00)"
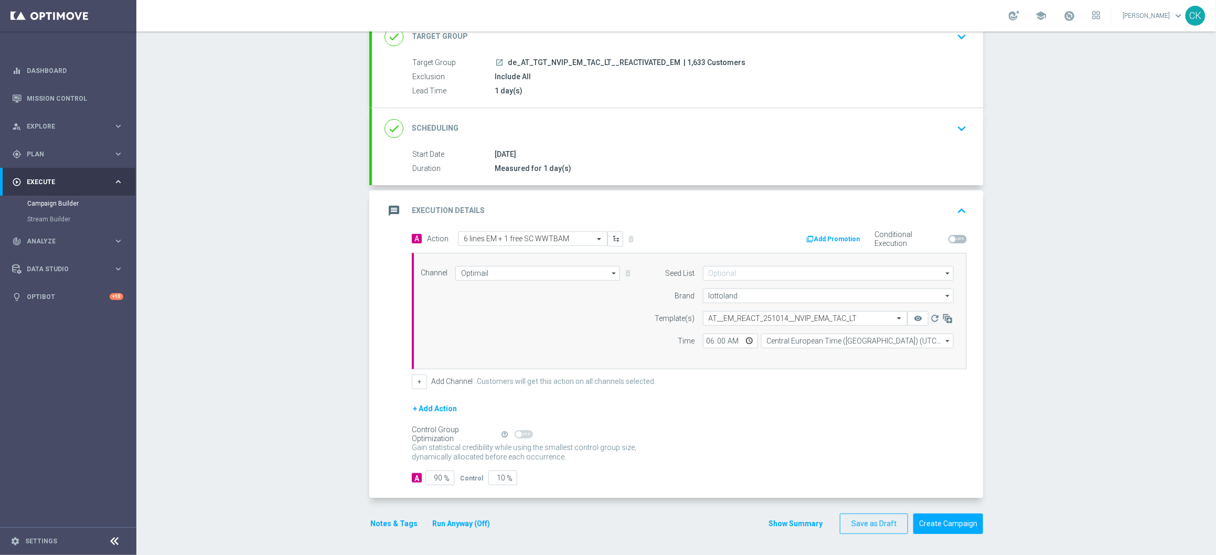
click at [444, 478] on span "%" at bounding box center [447, 478] width 6 height 9
click at [436, 476] on input "90" at bounding box center [439, 477] width 29 height 15
type input "9"
type input "91"
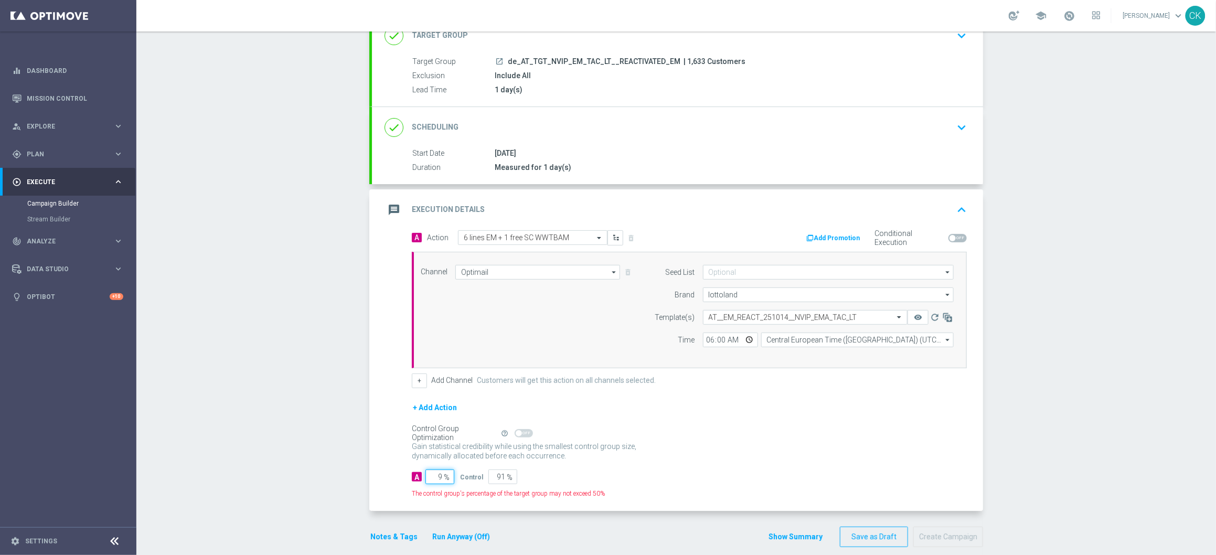
type input "98"
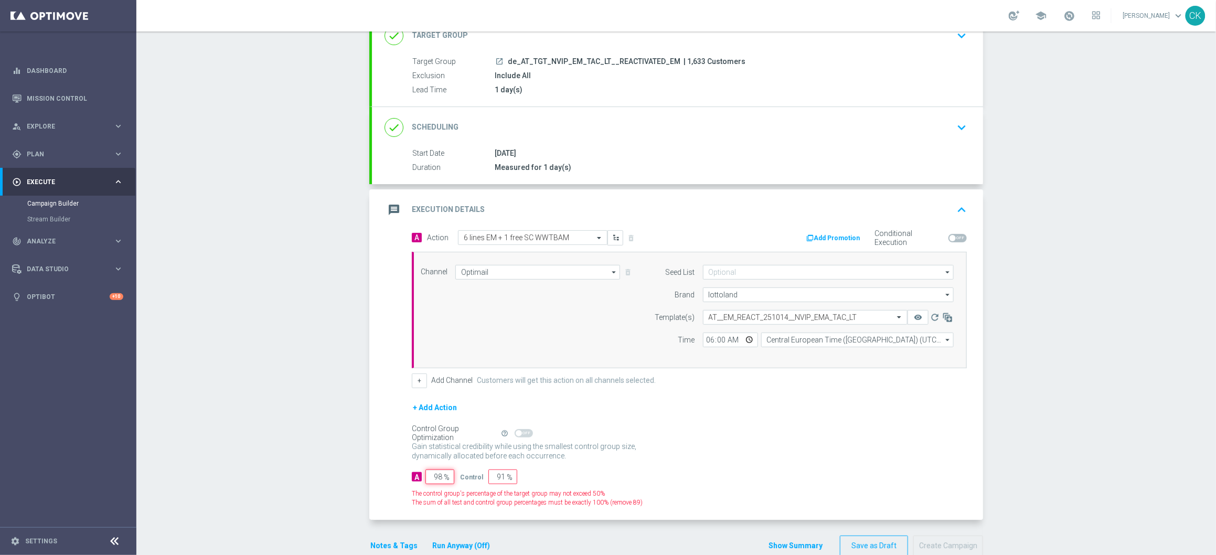
type input "2"
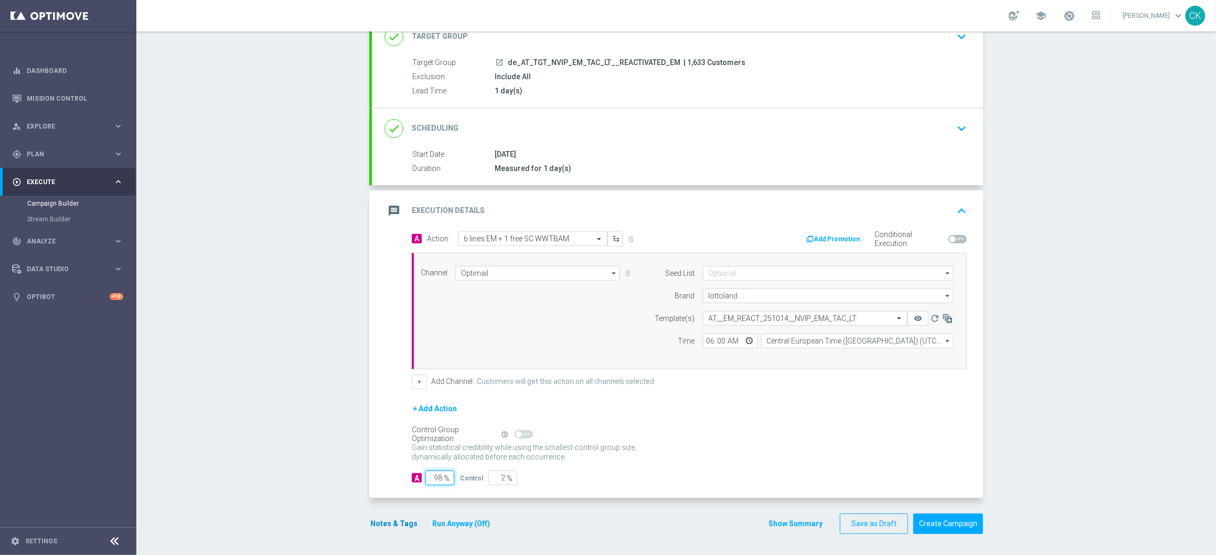
type input "98"
click at [384, 523] on button "Notes & Tags" at bounding box center [393, 523] width 49 height 13
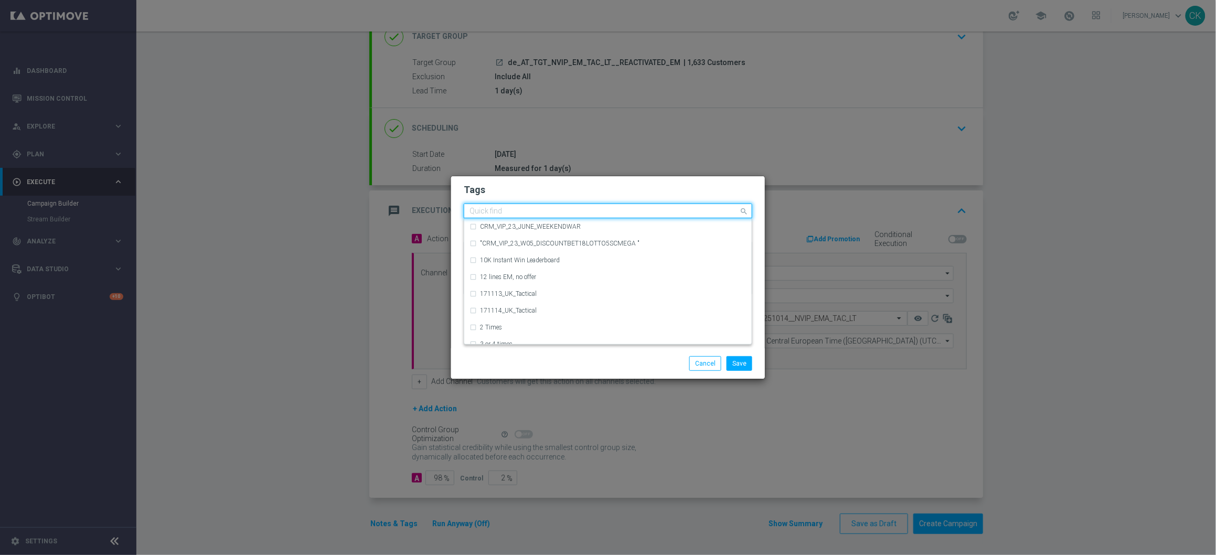
click at [534, 209] on input "text" at bounding box center [603, 211] width 269 height 9
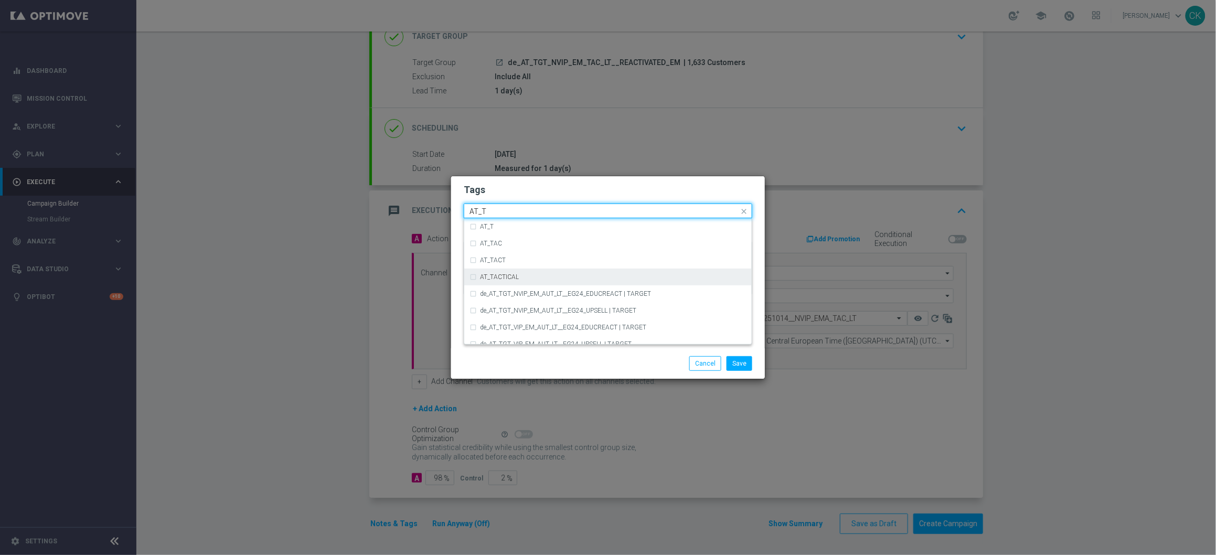
click at [513, 277] on label "AT_TACTICAL" at bounding box center [499, 277] width 39 height 6
type input "AT_T"
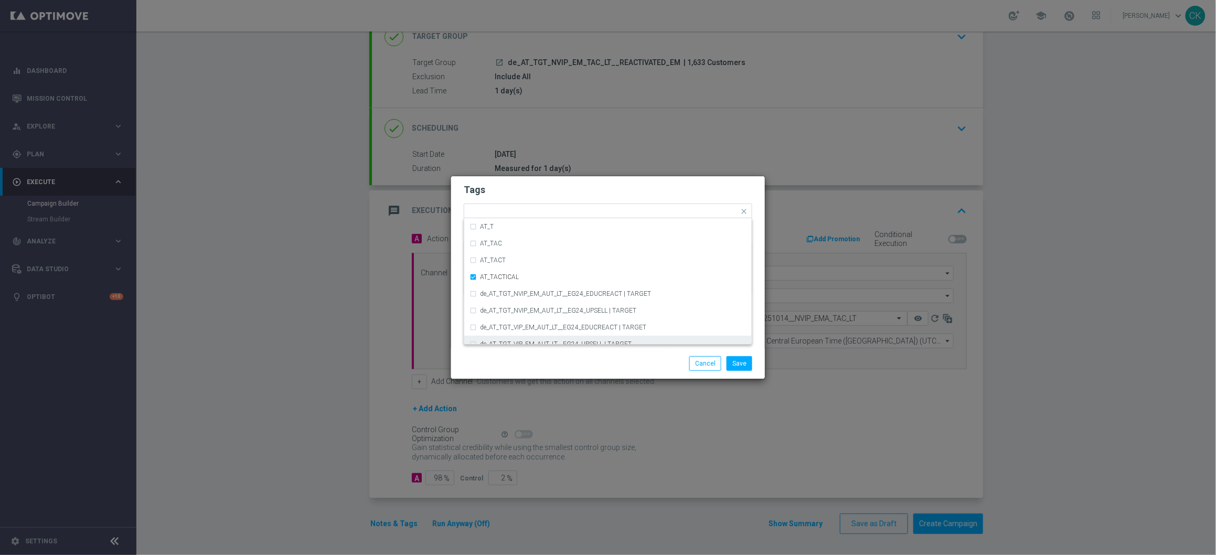
click at [585, 372] on div "Save Cancel" at bounding box center [608, 363] width 314 height 30
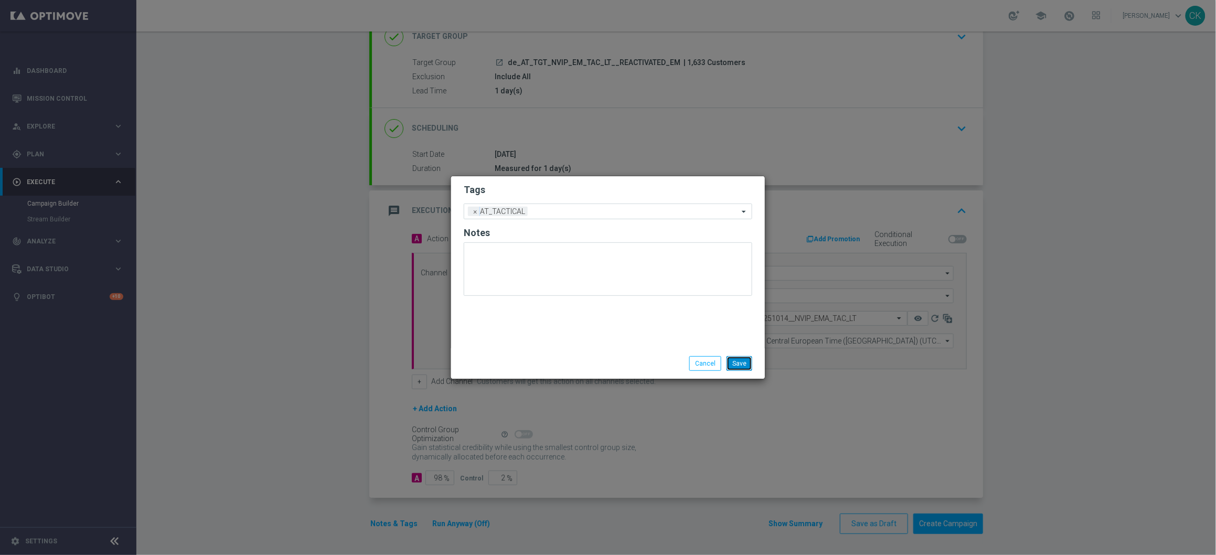
click at [741, 362] on button "Save" at bounding box center [739, 363] width 26 height 15
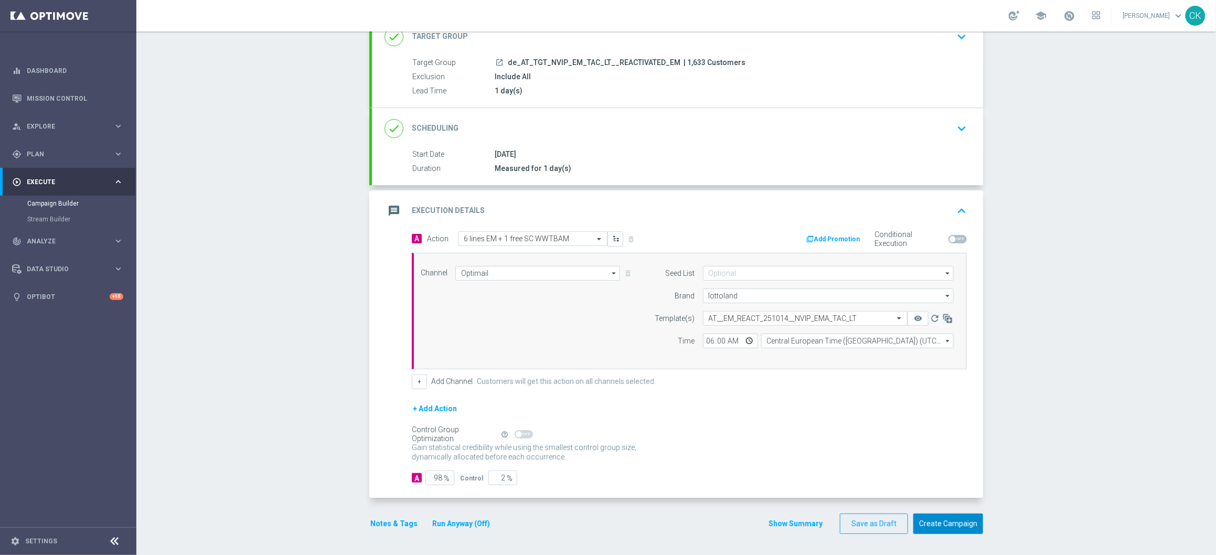
click at [932, 525] on button "Create Campaign" at bounding box center [948, 523] width 70 height 20
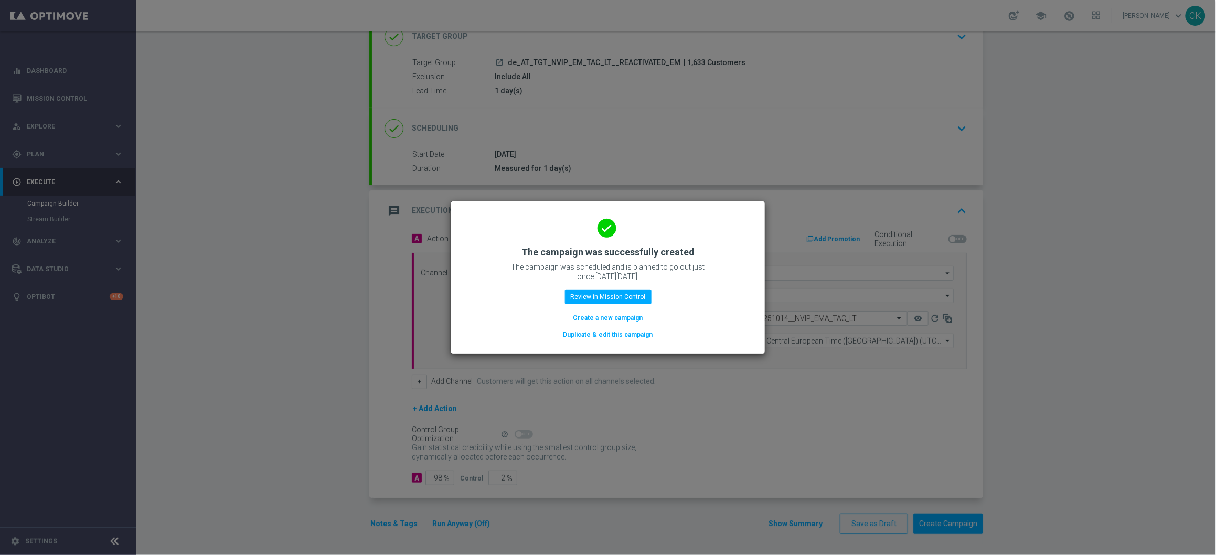
click at [588, 319] on button "Create a new campaign" at bounding box center [608, 318] width 72 height 12
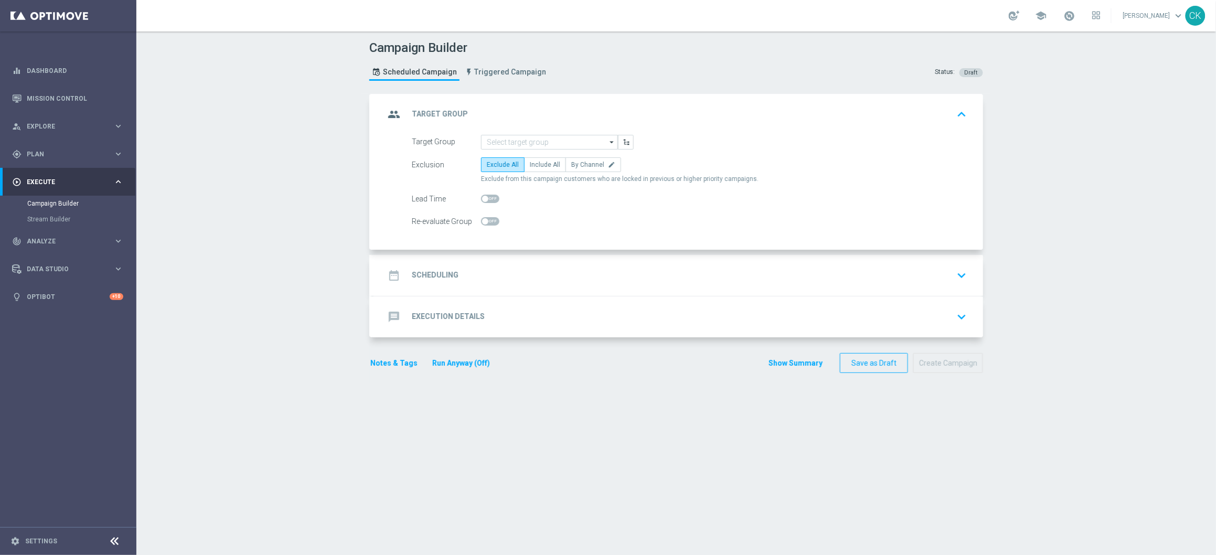
scroll to position [0, 0]
click at [535, 143] on input at bounding box center [549, 142] width 137 height 15
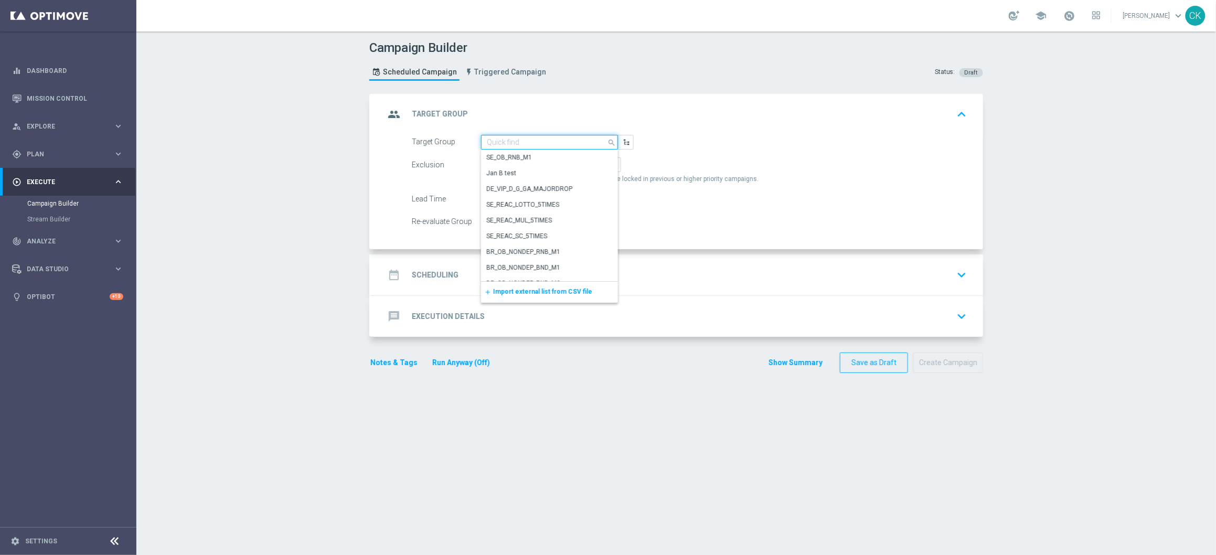
paste input "de_AT_TGT_NVIP_EM_TAC_LT__CHURNED_EM"
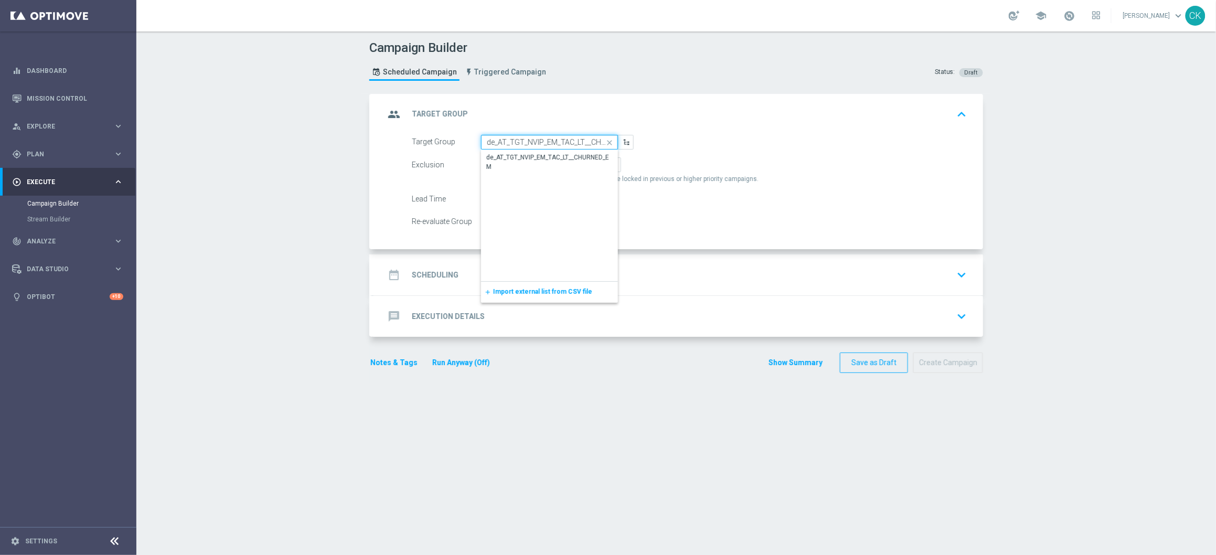
scroll to position [0, 30]
click at [534, 157] on div "de_AT_TGT_NVIP_EM_TAC_LT__CHURNED_EM" at bounding box center [549, 162] width 126 height 19
type input "de_AT_TGT_NVIP_EM_TAC_LT__CHURNED_EM"
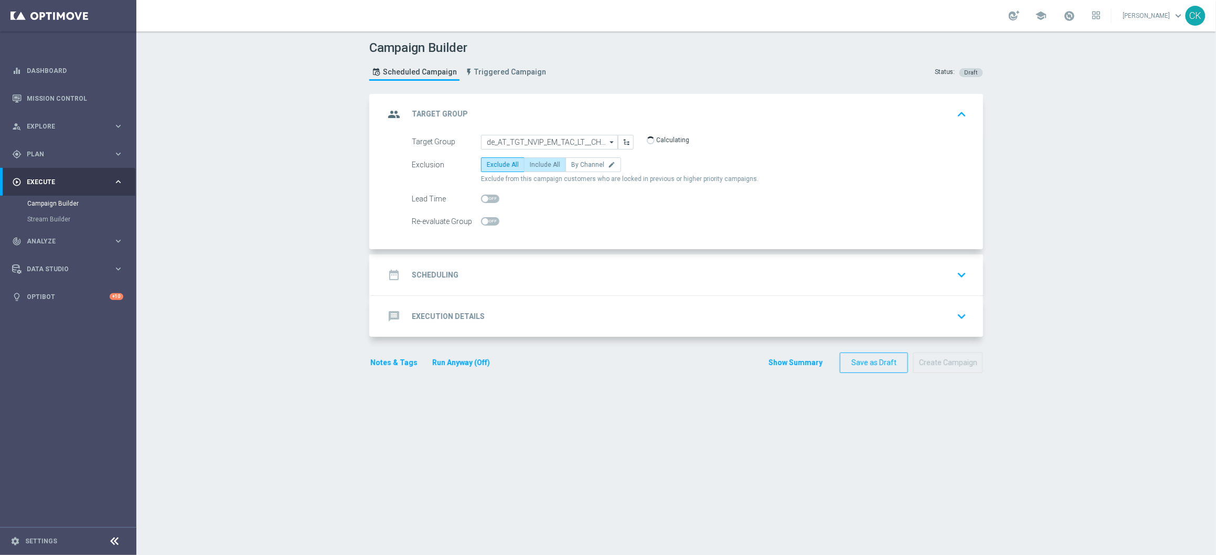
click at [538, 158] on label "Include All" at bounding box center [545, 164] width 42 height 15
click at [537, 163] on input "Include All" at bounding box center [533, 166] width 7 height 7
radio input "true"
click at [483, 196] on span at bounding box center [490, 199] width 18 height 8
click at [483, 196] on input "checkbox" at bounding box center [490, 199] width 18 height 8
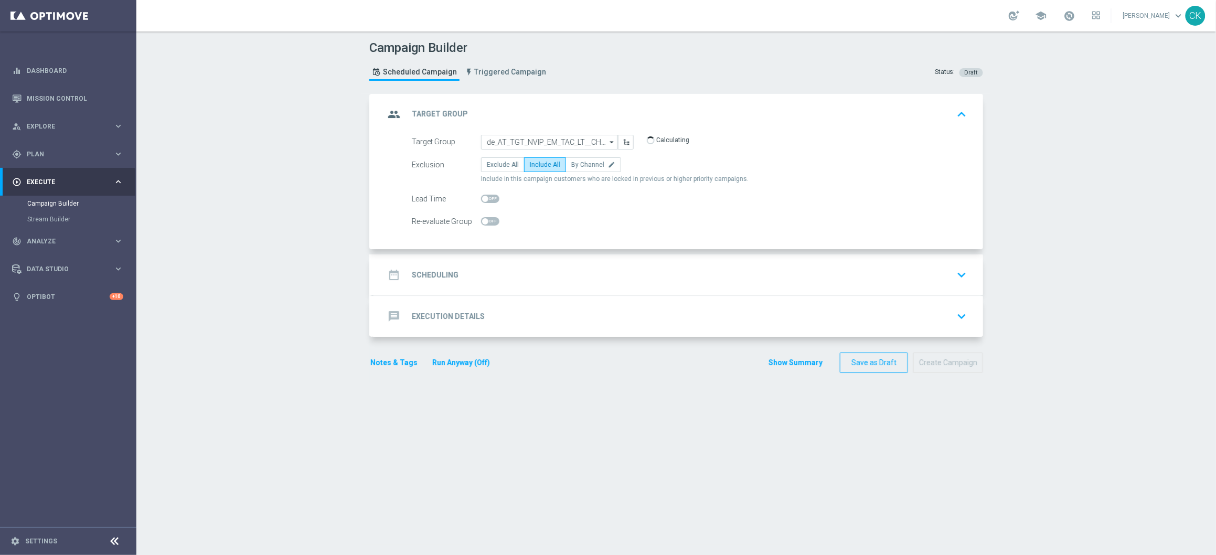
checkbox input "true"
click at [434, 276] on h2 "Scheduling" at bounding box center [435, 275] width 47 height 10
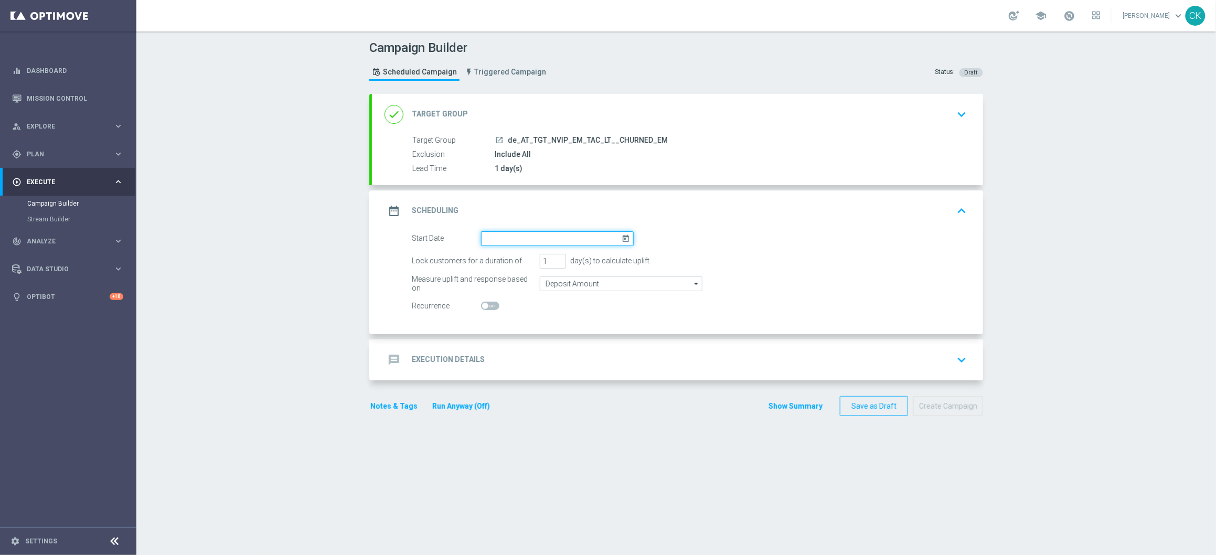
click at [543, 239] on input at bounding box center [557, 238] width 153 height 15
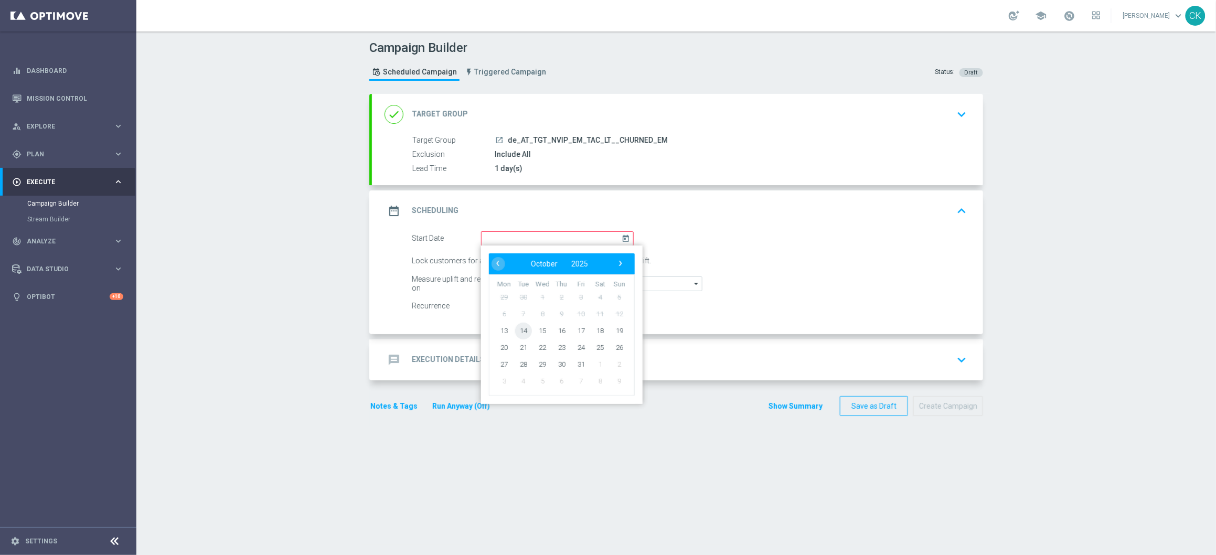
click at [520, 330] on span "14" at bounding box center [523, 330] width 17 height 17
type input "[DATE]"
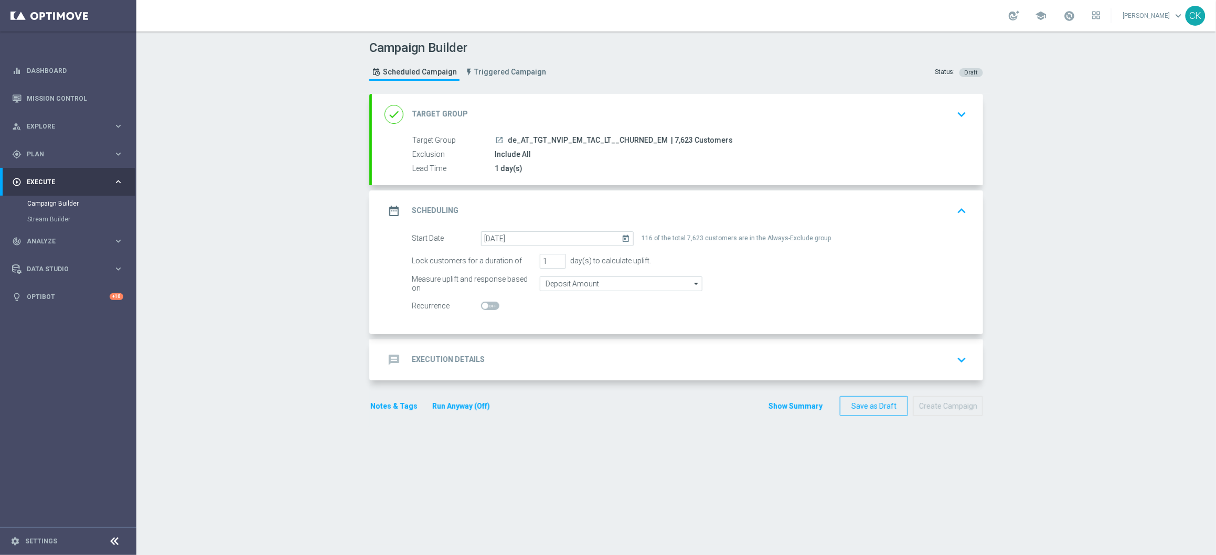
click at [421, 352] on div "message Execution Details" at bounding box center [434, 359] width 100 height 19
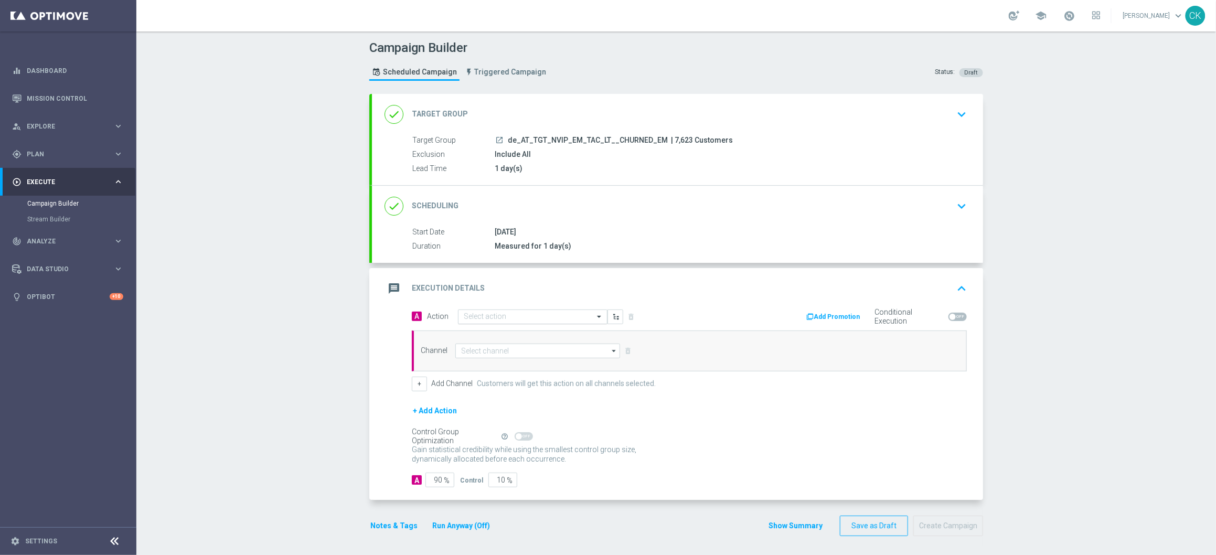
click at [489, 319] on input "text" at bounding box center [522, 317] width 117 height 9
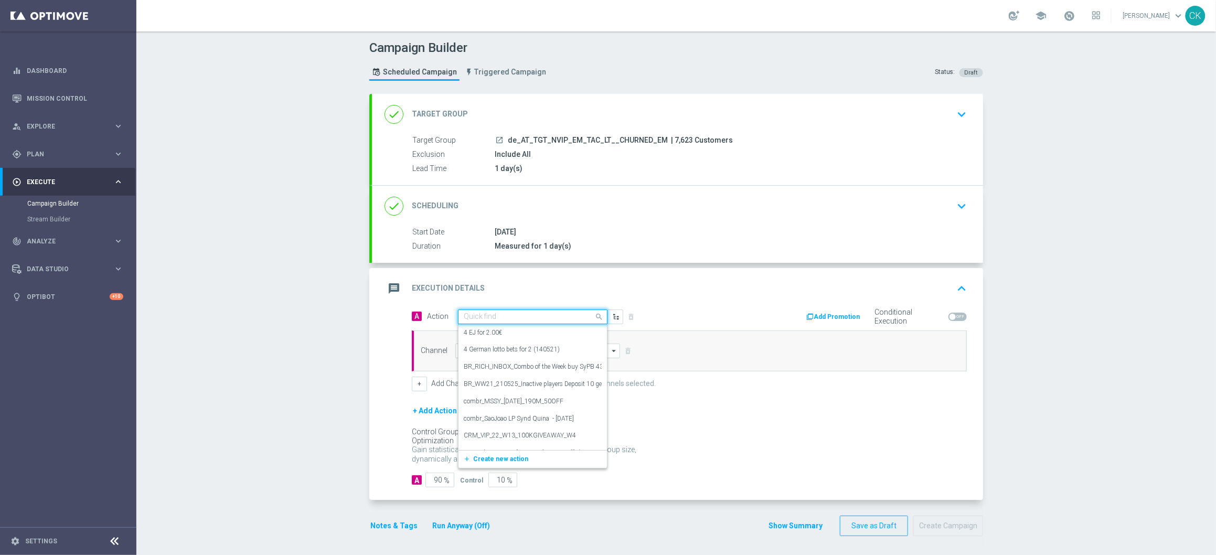
paste input "3 lines EM + 1 free SC WWTBAM"
type input "3 lines EM + 1 free SC WWTBAM"
click at [473, 347] on span "Create new action" at bounding box center [500, 349] width 55 height 7
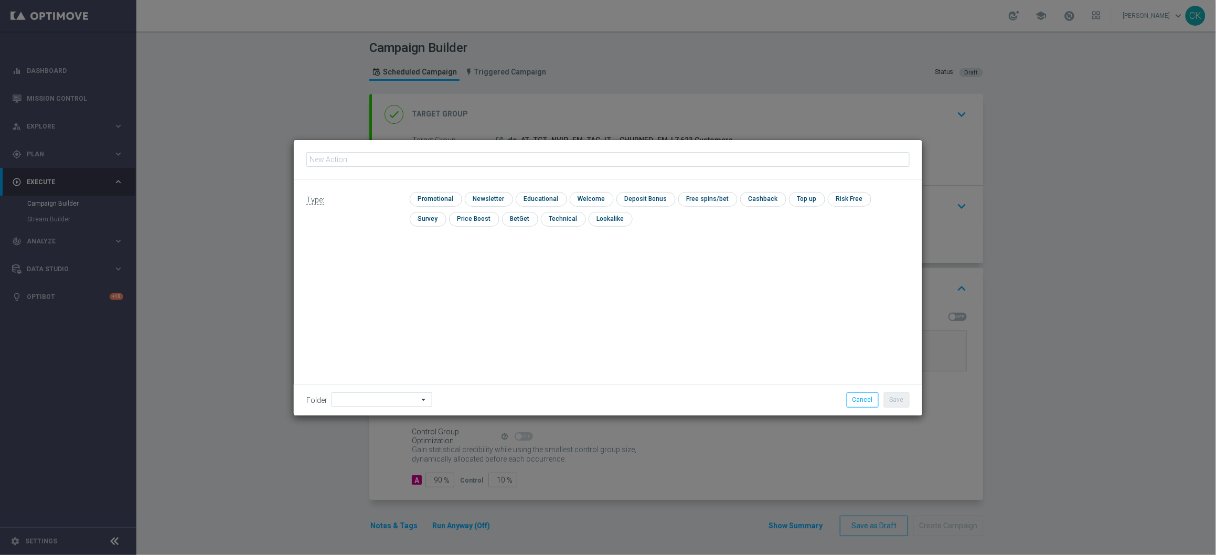
type input "3 lines EM + 1 free SC WWTBAM"
click at [441, 198] on input "checkbox" at bounding box center [435, 199] width 50 height 14
checkbox input "true"
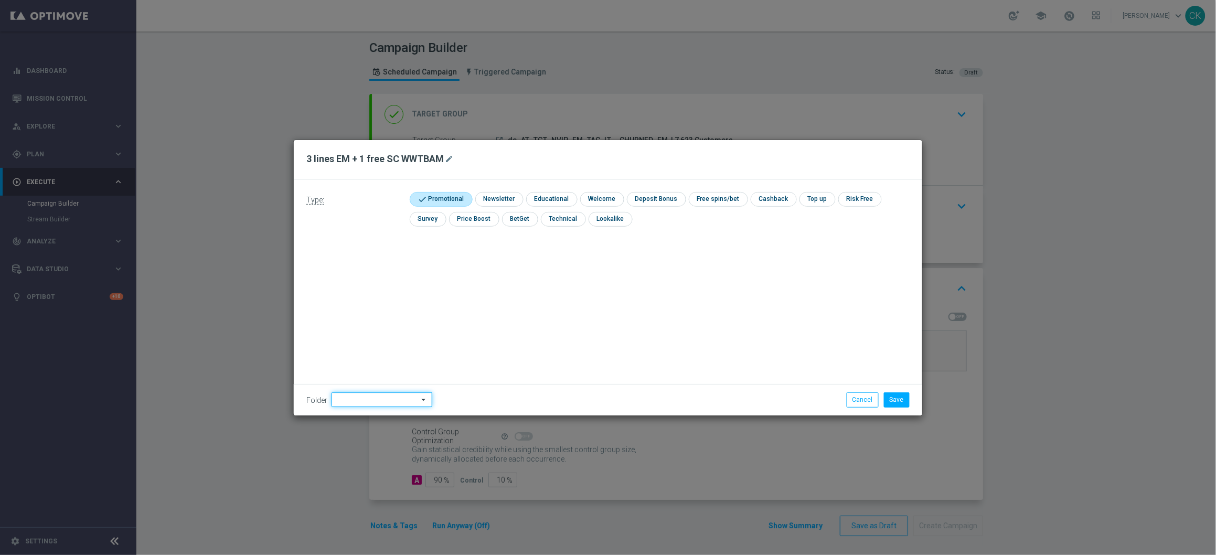
click at [373, 402] on input at bounding box center [381, 399] width 101 height 15
click at [375, 318] on div "DE" at bounding box center [372, 319] width 83 height 15
type input "DE"
click at [895, 397] on button "Save" at bounding box center [897, 399] width 26 height 15
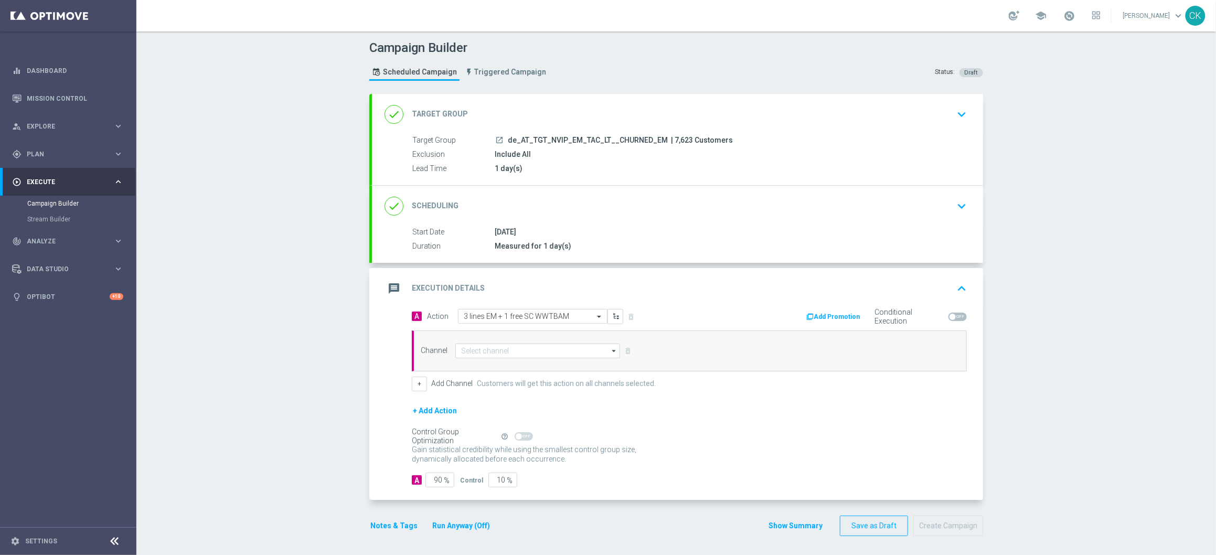
click at [486, 340] on div "Channel arrow_drop_down Drag here to set row groups Drag here to set column lab…" at bounding box center [689, 350] width 555 height 41
click at [483, 351] on input at bounding box center [537, 351] width 165 height 15
click at [481, 401] on div "Optimail" at bounding box center [533, 398] width 156 height 16
type input "Optimail"
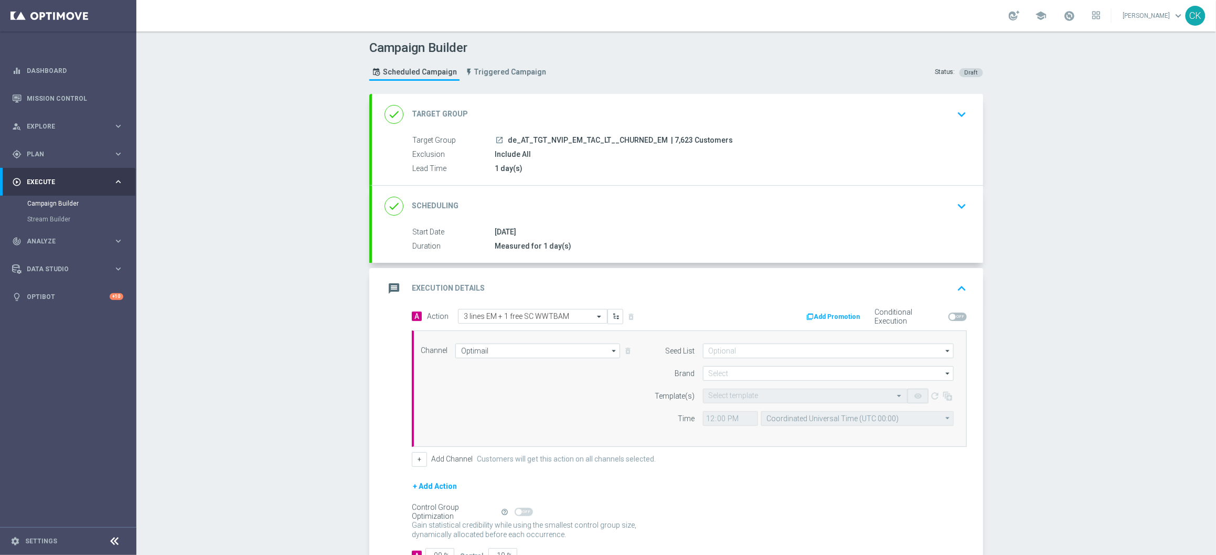
scroll to position [79, 0]
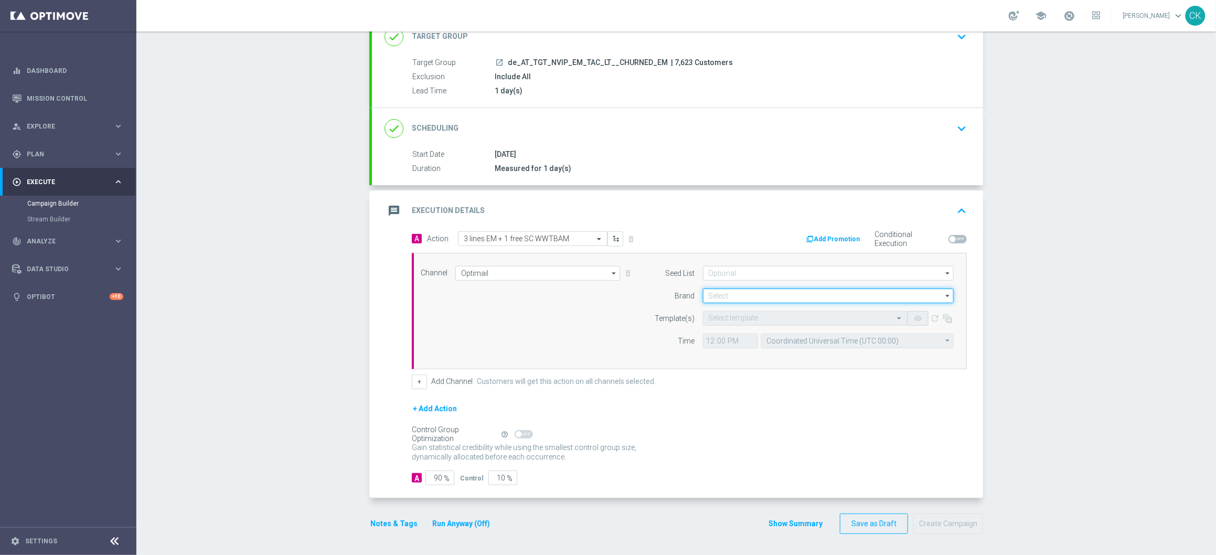
click at [753, 297] on input at bounding box center [828, 295] width 251 height 15
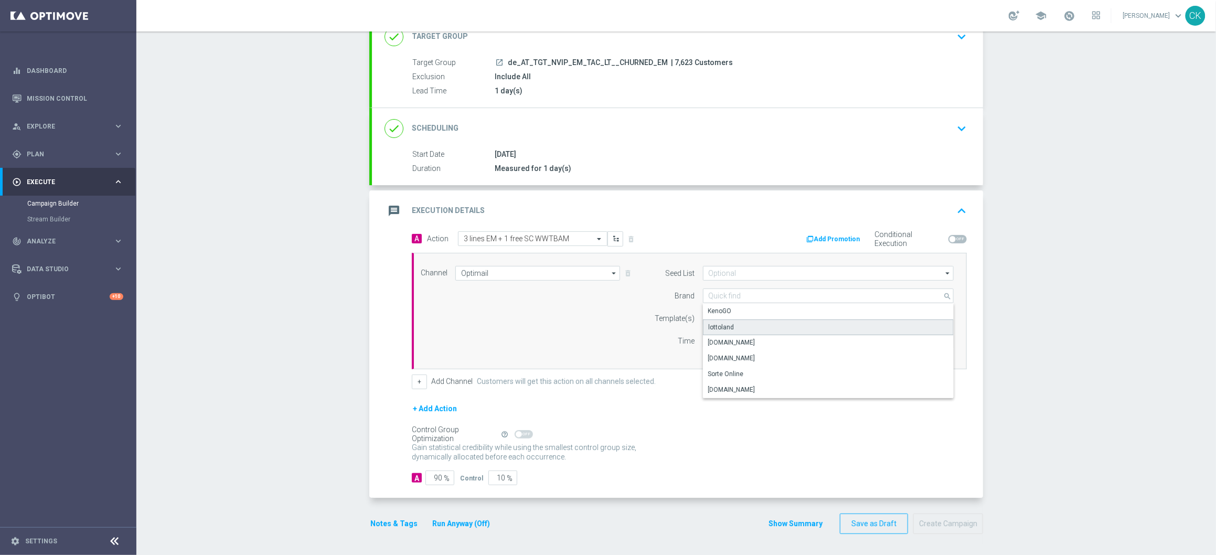
click at [724, 323] on div "lottoland" at bounding box center [722, 327] width 26 height 9
type input "lottoland"
click at [720, 323] on div "Select template" at bounding box center [805, 318] width 205 height 15
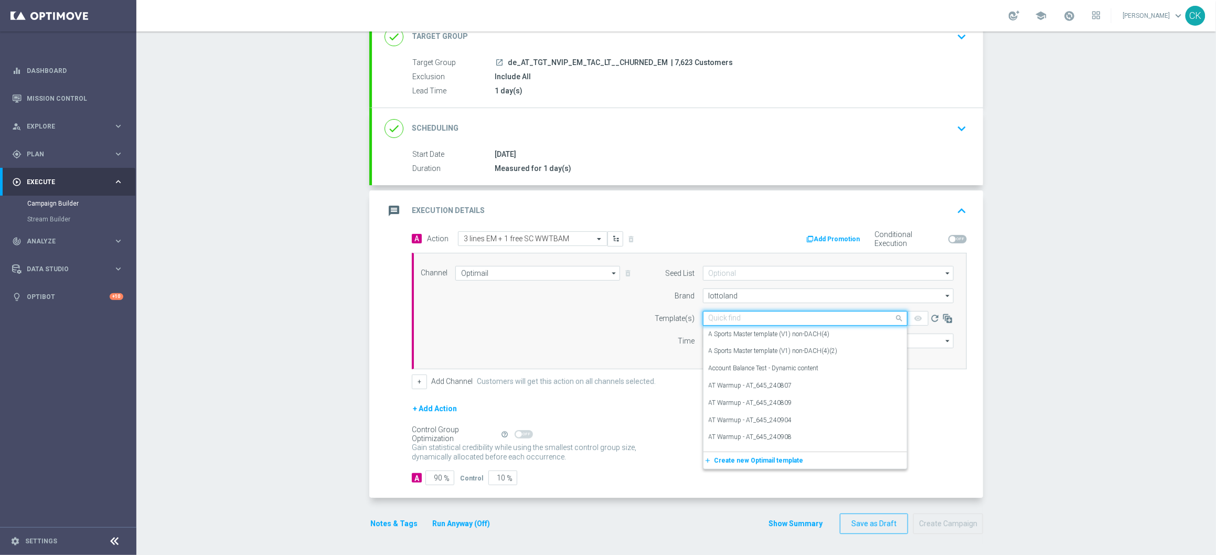
paste input "AT__EM_CHURNED_251014__NVIP_EMA_TAC_LT"
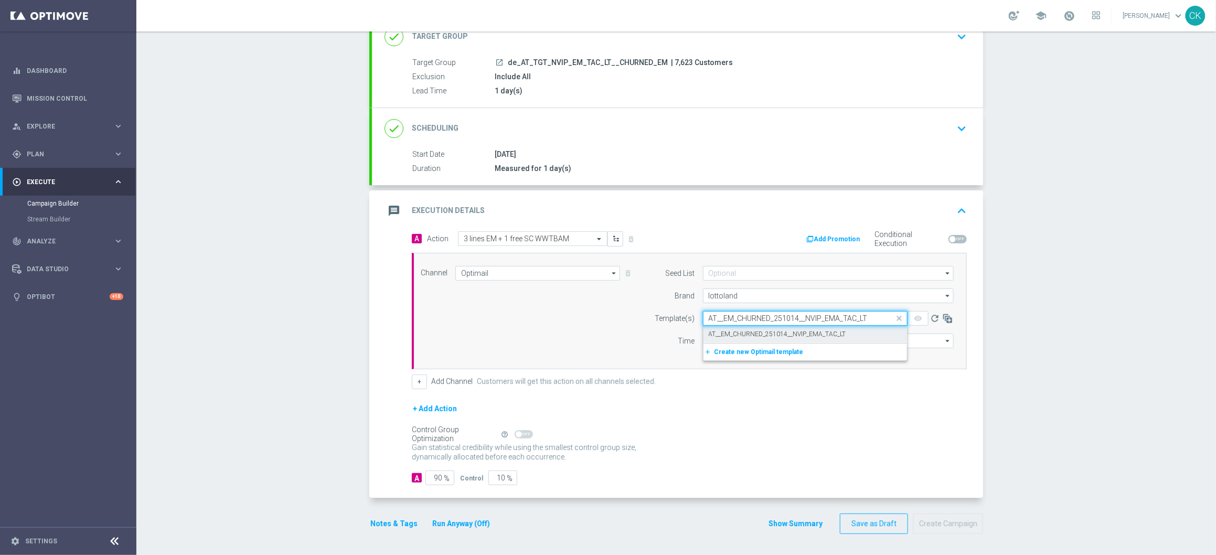
click at [718, 330] on label "AT__EM_CHURNED_251014__NVIP_EMA_TAC_LT" at bounding box center [777, 334] width 137 height 9
type input "AT__EM_CHURNED_251014__NVIP_EMA_TAC_LT"
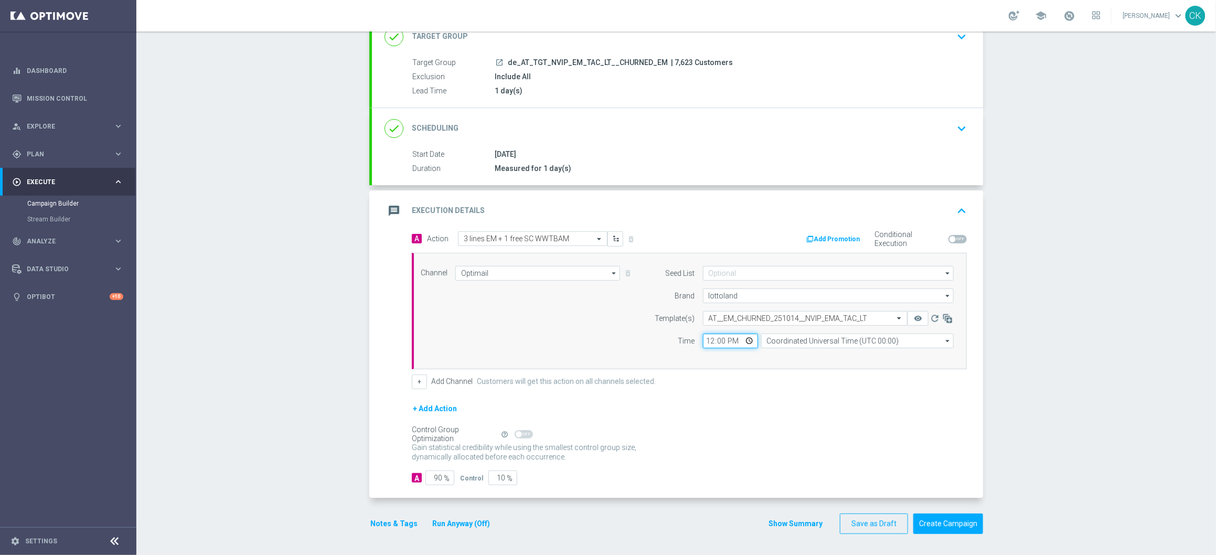
click at [704, 338] on input "12:00" at bounding box center [730, 341] width 55 height 15
type input "06:00"
click at [857, 338] on input "Coordinated Universal Time (UTC 00:00)" at bounding box center [857, 341] width 192 height 15
click at [884, 351] on div "Central European Time ([GEOGRAPHIC_DATA]) (UTC +02:00)" at bounding box center [852, 355] width 172 height 9
type input "Central European Time ([GEOGRAPHIC_DATA]) (UTC +02:00)"
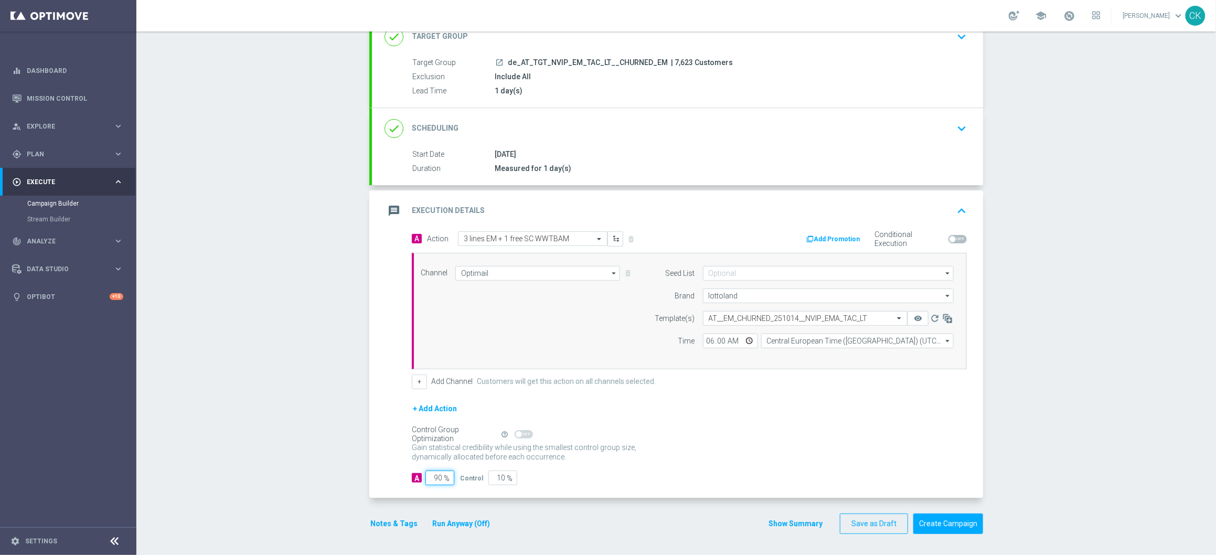
click at [436, 477] on input "90" at bounding box center [439, 477] width 29 height 15
type input "9"
type input "91"
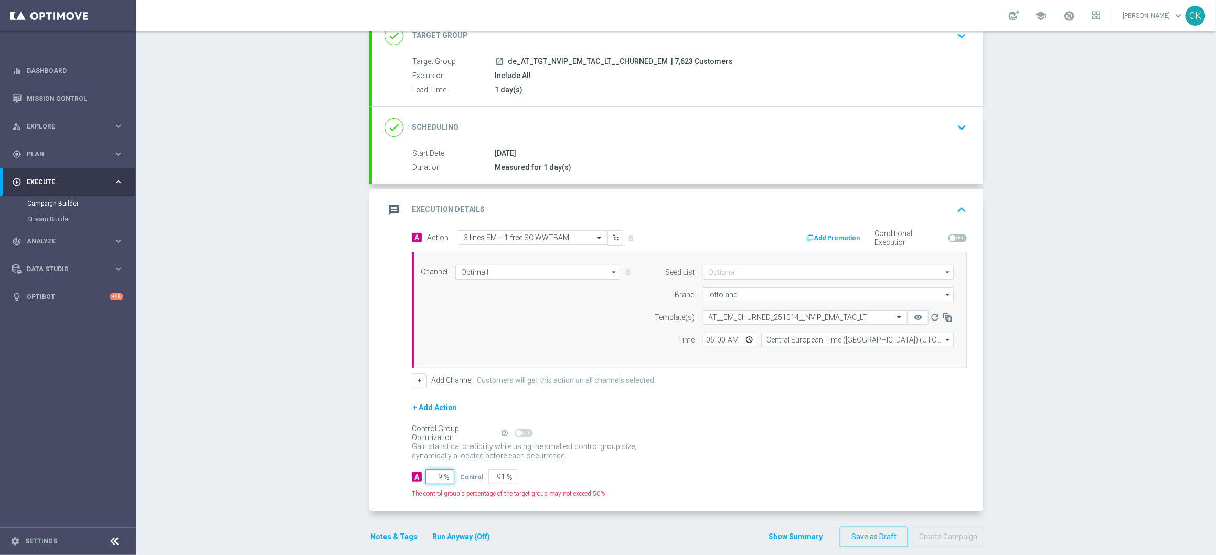
type input "98"
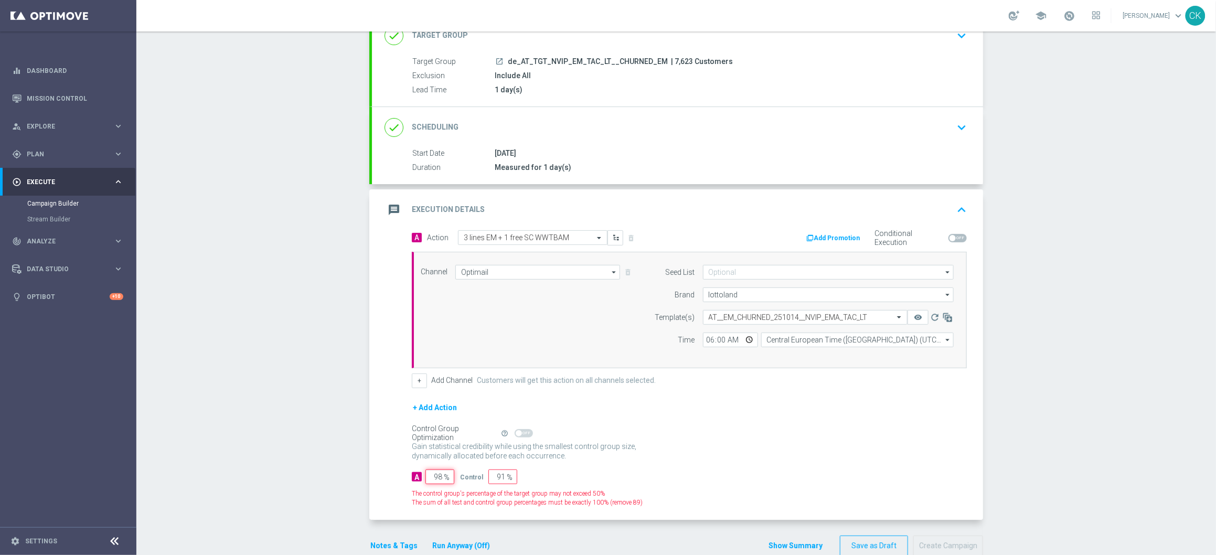
type input "2"
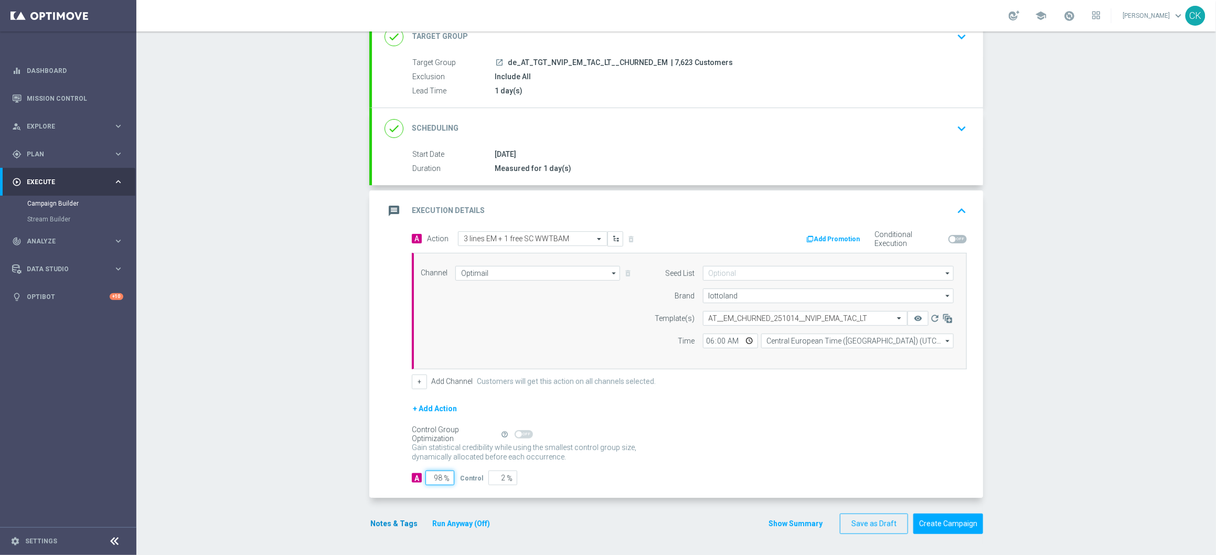
type input "98"
click at [396, 520] on button "Notes & Tags" at bounding box center [393, 523] width 49 height 13
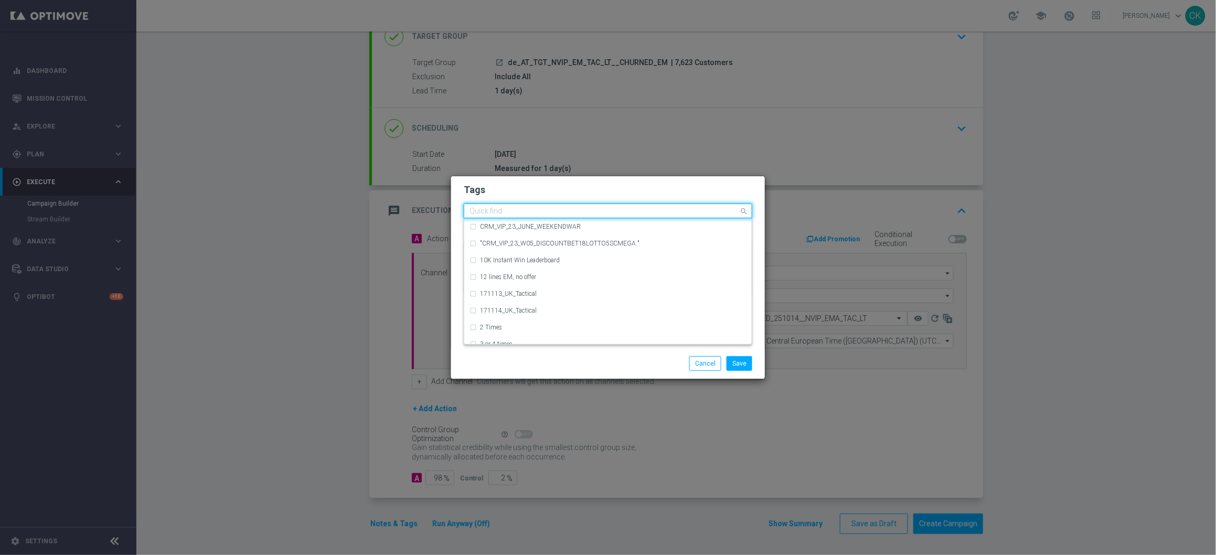
click at [539, 215] on input "text" at bounding box center [603, 211] width 269 height 9
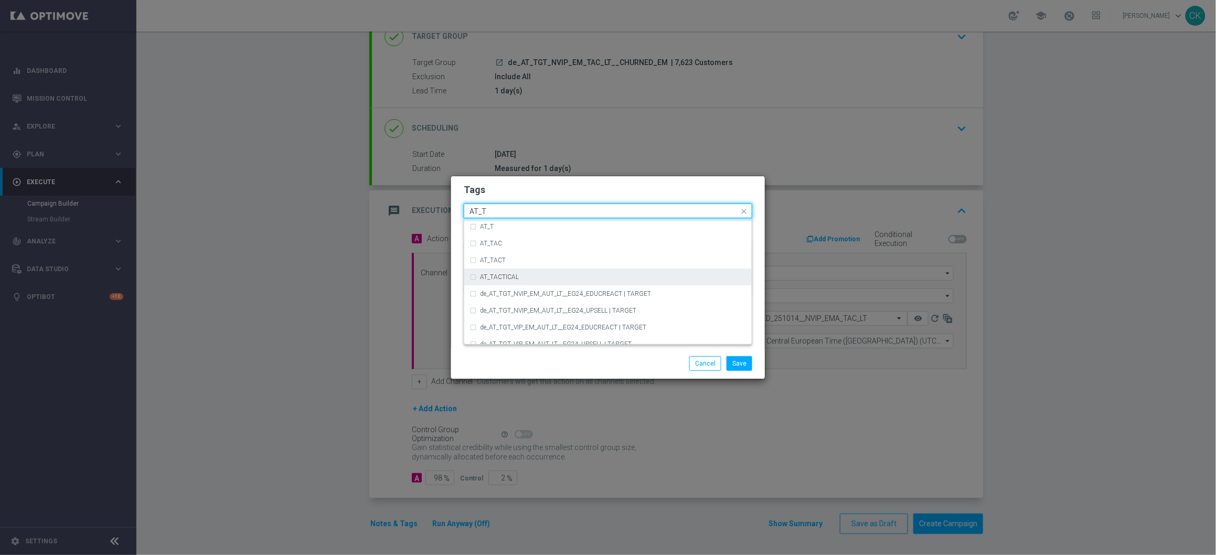
click at [543, 275] on div "AT_TACTICAL" at bounding box center [613, 277] width 266 height 6
type input "AT_T"
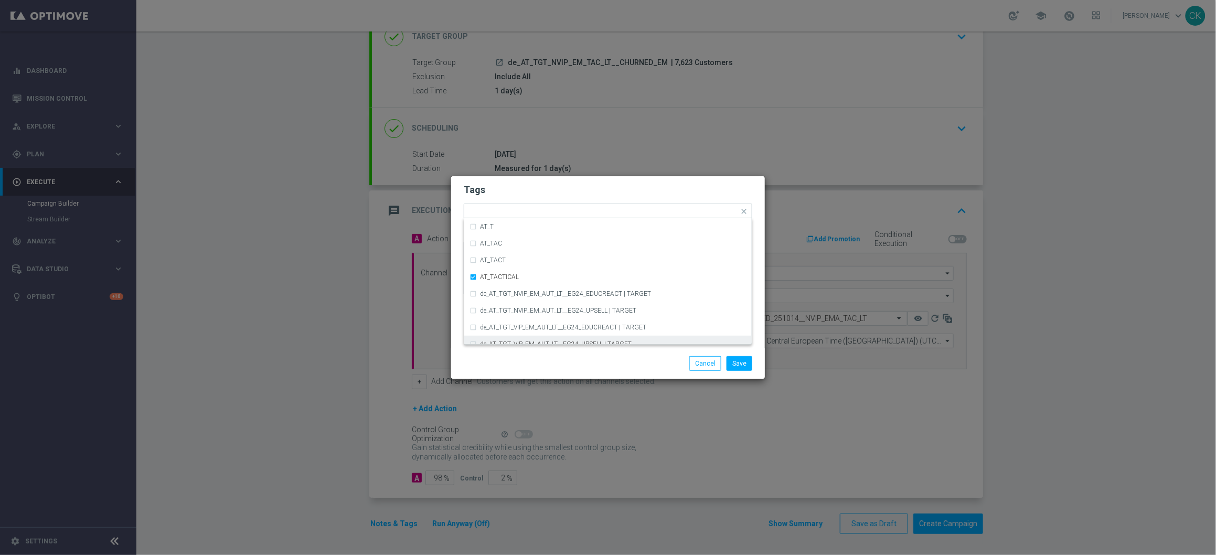
click at [582, 370] on div "Save Cancel" at bounding box center [658, 363] width 203 height 15
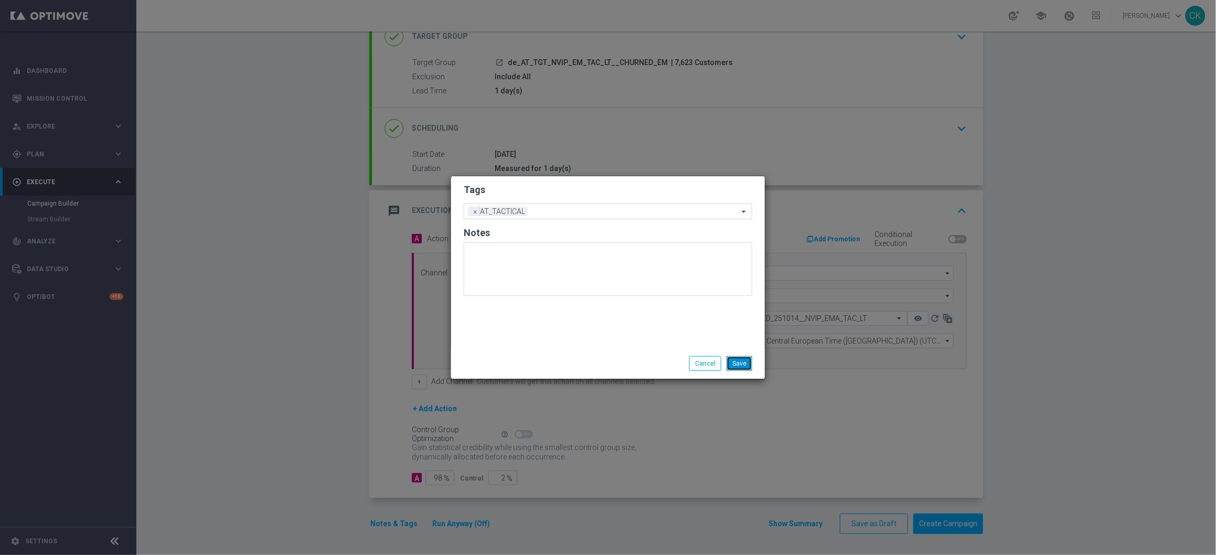
click at [749, 362] on button "Save" at bounding box center [739, 363] width 26 height 15
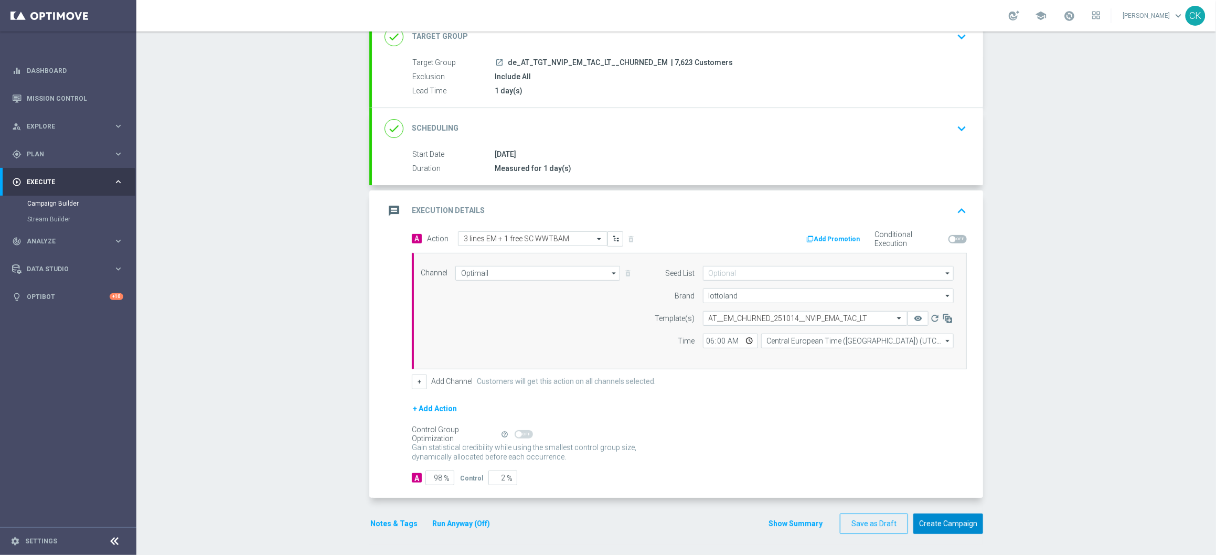
click at [951, 522] on button "Create Campaign" at bounding box center [948, 523] width 70 height 20
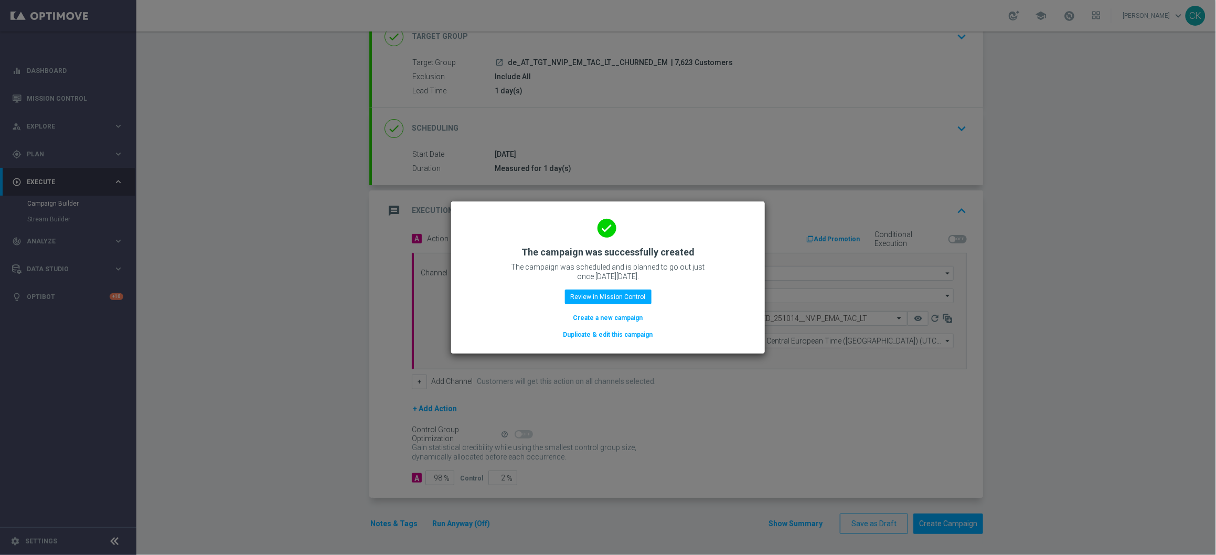
click at [601, 312] on button "Create a new campaign" at bounding box center [608, 318] width 72 height 12
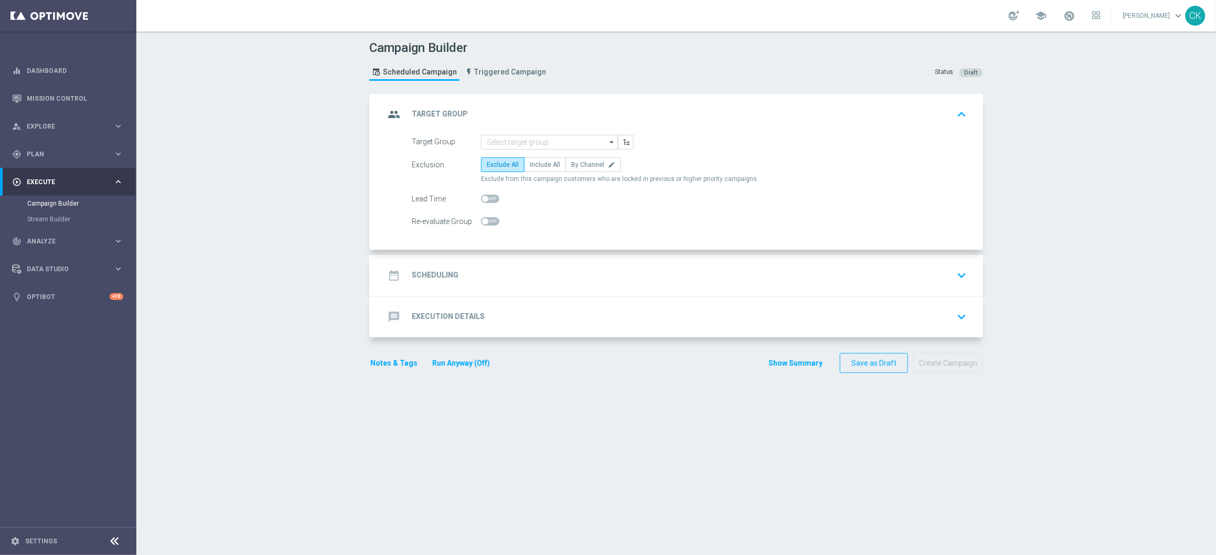
scroll to position [0, 0]
click at [600, 297] on div "message Execution Details keyboard_arrow_down" at bounding box center [677, 316] width 611 height 41
